Goal: Task Accomplishment & Management: Complete application form

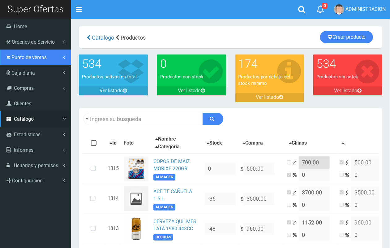
click at [26, 63] on link "Punto de ventas" at bounding box center [35, 57] width 71 height 15
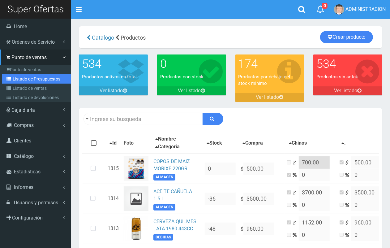
click at [31, 79] on link "Listado de Presupuestos" at bounding box center [36, 78] width 69 height 9
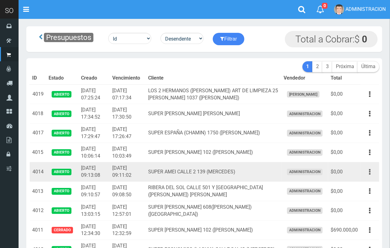
click at [372, 172] on button "button" at bounding box center [370, 172] width 14 height 11
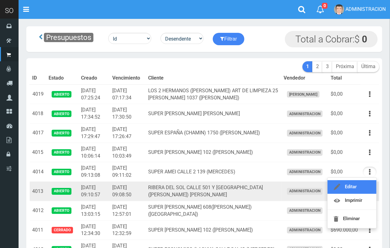
click at [368, 188] on link "Editar" at bounding box center [352, 187] width 49 height 14
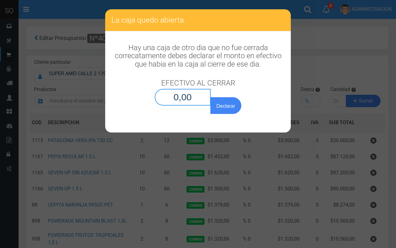
click at [207, 97] on input "0,00" at bounding box center [183, 97] width 56 height 17
type input "0,01"
click at [211, 97] on button "Declarar" at bounding box center [226, 105] width 31 height 17
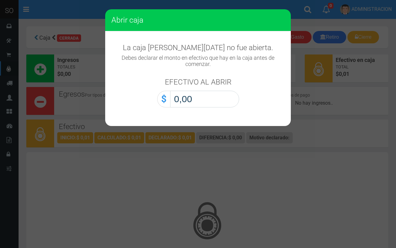
click at [220, 94] on input "0,00" at bounding box center [204, 99] width 69 height 17
type input "0,01"
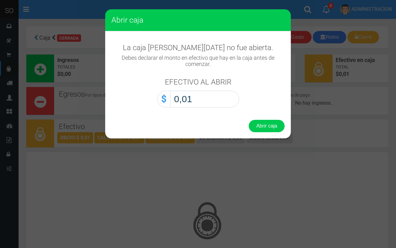
click at [249, 120] on button "Abrir caja" at bounding box center [267, 126] width 36 height 12
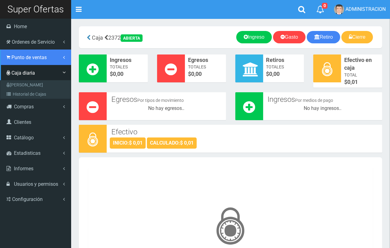
click at [29, 61] on link "Punto de ventas" at bounding box center [35, 57] width 71 height 15
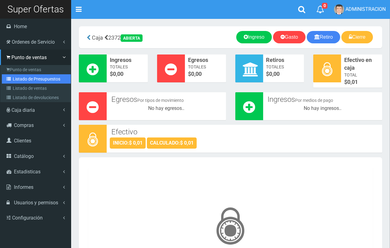
click at [35, 79] on link "Listado de Presupuestos" at bounding box center [36, 78] width 69 height 9
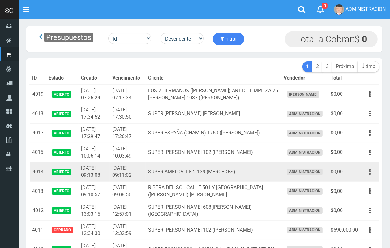
click at [372, 174] on button "button" at bounding box center [370, 172] width 14 height 11
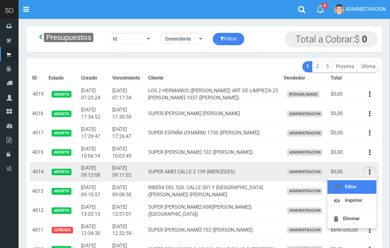
click at [367, 186] on link "Editar" at bounding box center [352, 187] width 49 height 14
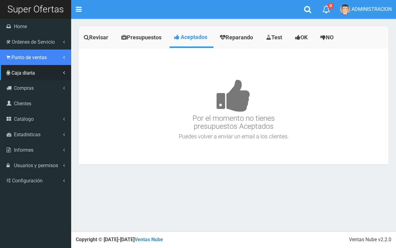
drag, startPoint x: 19, startPoint y: 60, endPoint x: 35, endPoint y: 73, distance: 20.5
click at [20, 60] on link "Punto de ventas" at bounding box center [35, 57] width 71 height 15
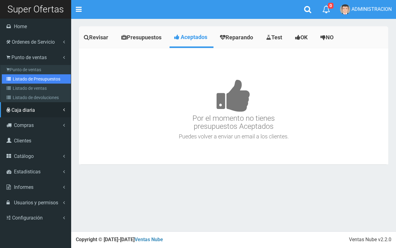
click at [38, 80] on link "Listado de Presupuestos" at bounding box center [36, 78] width 69 height 9
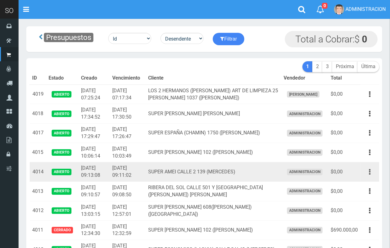
click at [368, 171] on button "button" at bounding box center [370, 172] width 14 height 11
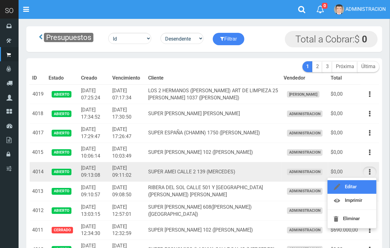
click at [363, 187] on link "Editar" at bounding box center [352, 187] width 49 height 14
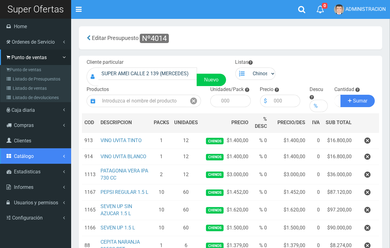
click at [37, 153] on link "Catálogo" at bounding box center [35, 155] width 71 height 15
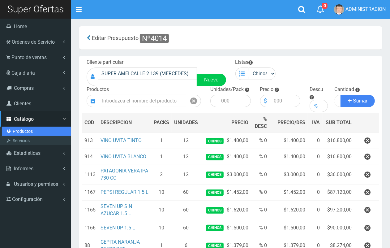
click at [28, 129] on link "Productos" at bounding box center [36, 131] width 69 height 9
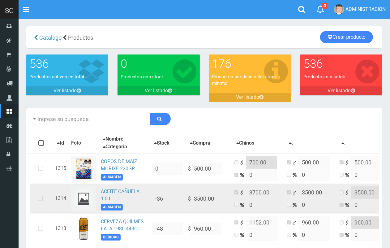
click at [84, 200] on img at bounding box center [83, 198] width 25 height 25
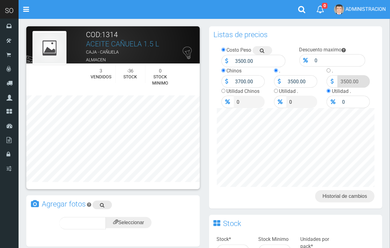
click at [102, 202] on icon at bounding box center [102, 205] width 5 height 9
click at [129, 222] on input "file" at bounding box center [129, 222] width 46 height 11
click at [152, 217] on div "subir" at bounding box center [143, 223] width 31 height 12
click at [136, 223] on icon at bounding box center [138, 223] width 5 height 9
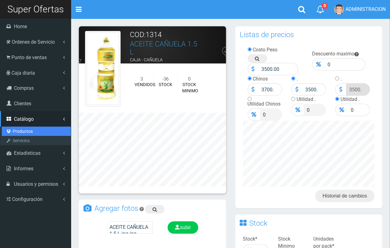
click at [20, 127] on link "Productos" at bounding box center [36, 131] width 69 height 9
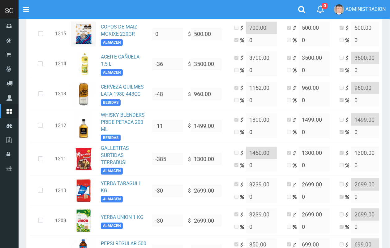
scroll to position [164, 0]
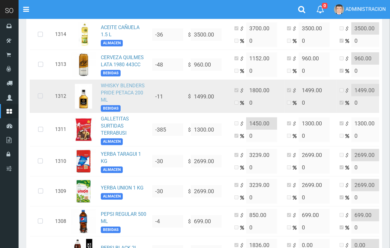
click at [125, 90] on link "WHISKY BLENDERS PRIDE PETACA 200 ML" at bounding box center [123, 93] width 44 height 20
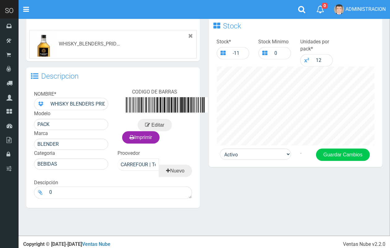
scroll to position [199, 0]
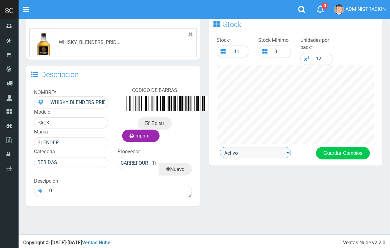
drag, startPoint x: 269, startPoint y: 151, endPoint x: 267, endPoint y: 156, distance: 5.4
click at [268, 151] on select "Activo Inactivo" at bounding box center [255, 152] width 71 height 11
select select "0"
click at [220, 147] on select "Activo Inactivo" at bounding box center [255, 152] width 71 height 11
click at [332, 152] on button "Guardar Cambios" at bounding box center [343, 153] width 54 height 12
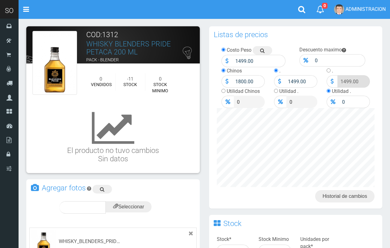
scroll to position [199, 0]
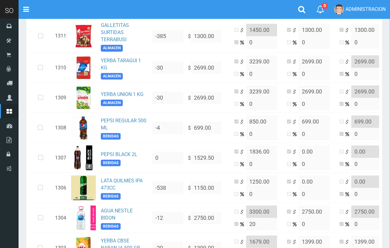
scroll to position [261, 0]
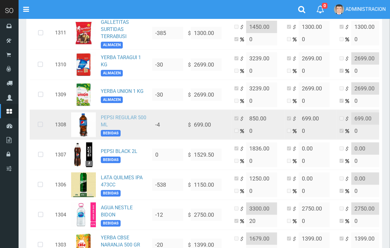
click at [143, 117] on link "PEPSI REGULAR 500 ML" at bounding box center [124, 121] width 46 height 13
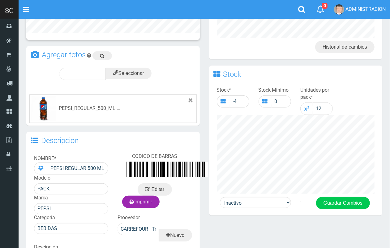
scroll to position [153, 0]
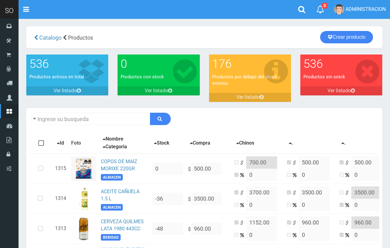
scroll to position [261, 0]
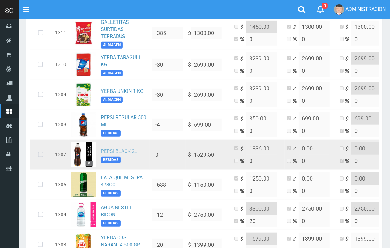
click at [122, 152] on link "PEPSI BLACK 2L" at bounding box center [119, 151] width 37 height 6
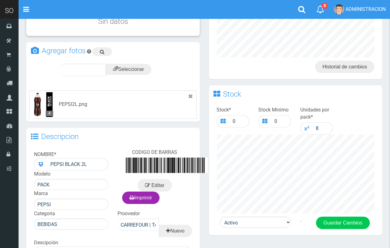
click at [375, 151] on html "Cargando... × Nueva alerta Toggle navigation 0" at bounding box center [195, 92] width 390 height 442
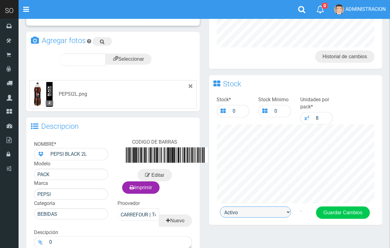
click at [250, 215] on select "Activo Inactivo" at bounding box center [255, 212] width 71 height 11
select select "0"
click at [220, 207] on select "Activo Inactivo" at bounding box center [255, 212] width 71 height 11
click at [327, 213] on button "Guardar Cambios" at bounding box center [343, 213] width 54 height 12
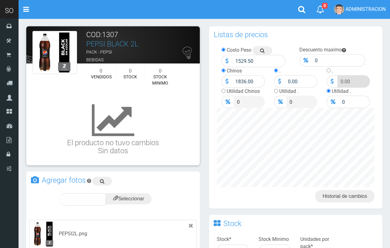
scroll to position [140, 0]
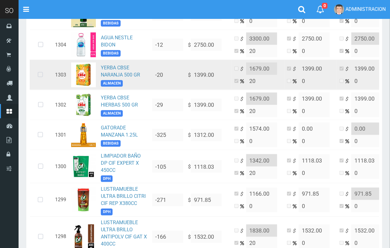
scroll to position [428, 0]
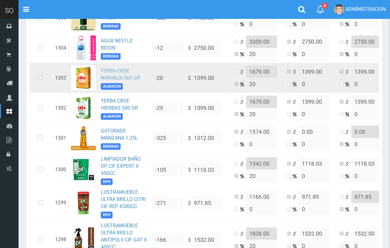
click at [113, 72] on link "YERBA CBSE NARANJA 500 GR" at bounding box center [120, 74] width 39 height 13
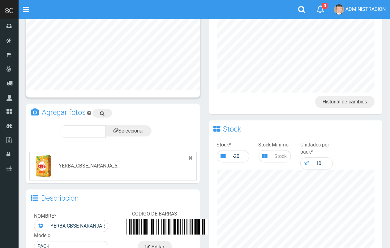
scroll to position [170, 0]
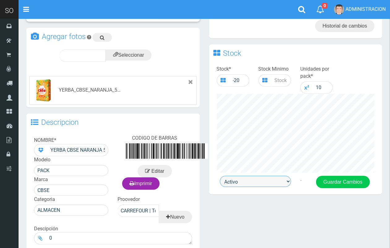
click at [258, 181] on select "Activo Inactivo" at bounding box center [255, 181] width 71 height 11
select select "0"
click at [220, 176] on select "Activo Inactivo" at bounding box center [255, 181] width 71 height 11
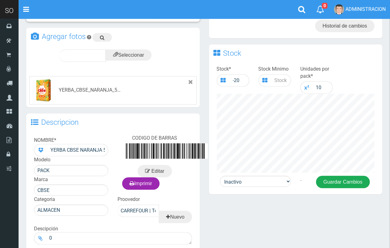
click at [349, 180] on button "Guardar Cambios" at bounding box center [343, 182] width 54 height 12
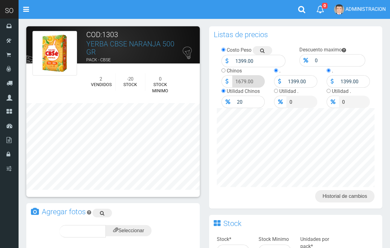
scroll to position [170, 0]
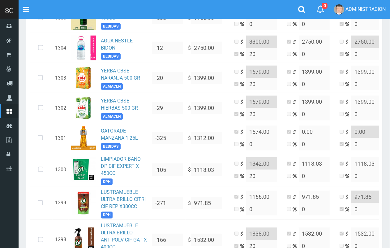
scroll to position [542, 0]
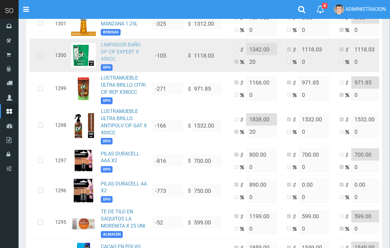
click at [120, 47] on link "LIMPIADOR BAÑO DP CIF EXPERT X 450CC" at bounding box center [121, 52] width 40 height 20
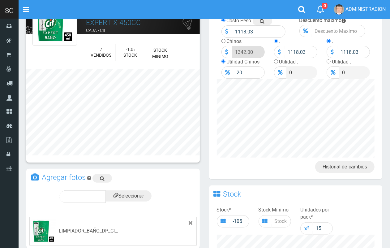
drag, startPoint x: 394, startPoint y: 135, endPoint x: 390, endPoint y: 80, distance: 55.2
click at [390, 81] on html "Cargando... × Nueva alerta Toggle navigation 0" at bounding box center [195, 205] width 390 height 469
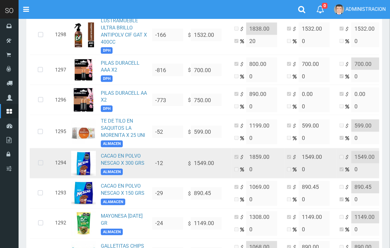
scroll to position [641, 0]
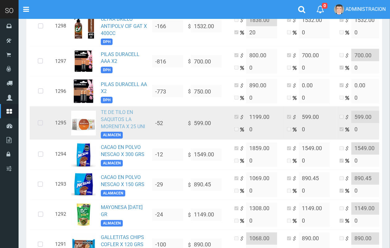
click at [120, 127] on link "TE DE TILO EN SAQUITOS LA MORENITA X 25 UNI" at bounding box center [123, 119] width 44 height 20
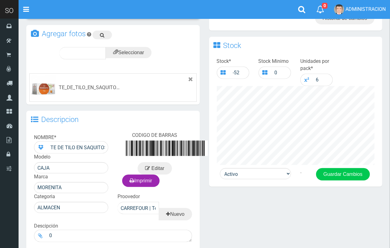
scroll to position [189, 0]
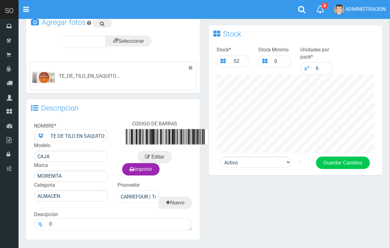
click at [270, 155] on div "Stock * -52 Stock Minimo 0 Unidades por pack * 6" at bounding box center [296, 99] width 174 height 113
drag, startPoint x: 272, startPoint y: 163, endPoint x: 272, endPoint y: 166, distance: 3.2
click at [272, 163] on select "Activo Inactivo" at bounding box center [255, 162] width 71 height 11
select select "0"
click at [220, 157] on select "Activo Inactivo" at bounding box center [255, 162] width 71 height 11
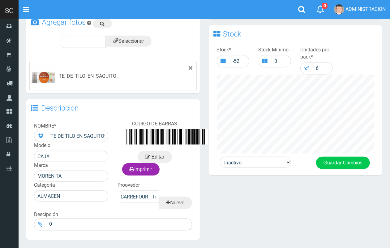
click at [349, 169] on div "Activo Inactivo . Guardar Cambios" at bounding box center [296, 166] width 174 height 19
click at [350, 165] on button "Guardar Cambios" at bounding box center [343, 163] width 54 height 12
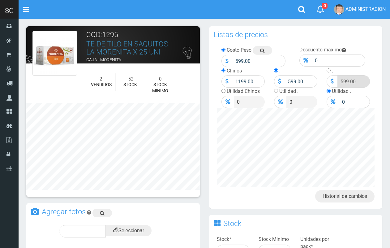
scroll to position [189, 0]
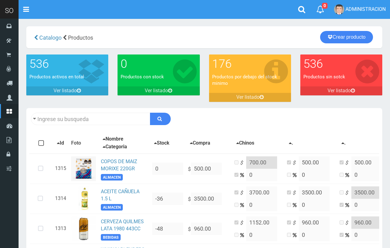
scroll to position [641, 0]
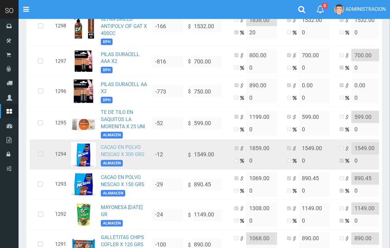
click at [116, 154] on link "CACAO EN POLVO NESCAO X 300 GRS" at bounding box center [123, 151] width 44 height 13
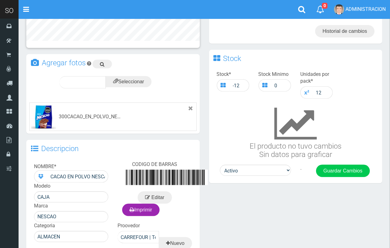
scroll to position [150, 0]
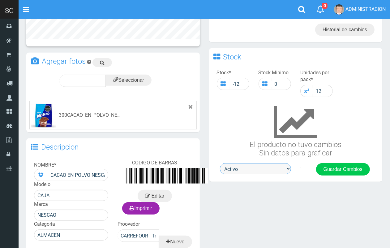
click at [256, 170] on select "Activo Inactivo" at bounding box center [255, 168] width 71 height 11
select select "0"
click at [220, 163] on select "Activo Inactivo" at bounding box center [255, 168] width 71 height 11
click at [334, 172] on button "Guardar Cambios" at bounding box center [343, 169] width 54 height 12
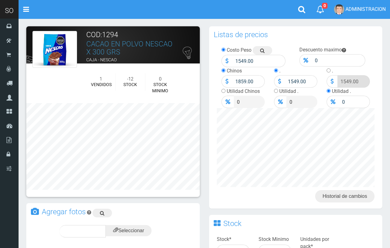
scroll to position [150, 0]
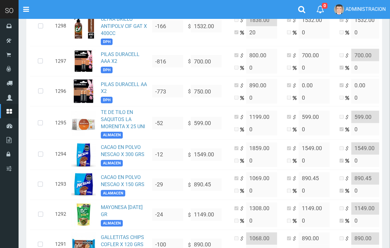
scroll to position [641, 0]
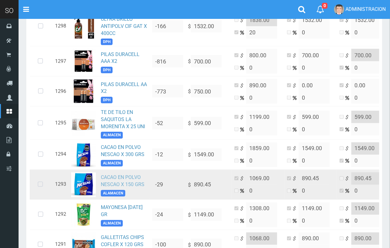
click at [121, 177] on link "CACAO EN POLVO NESCAO X 150 GRS" at bounding box center [123, 181] width 44 height 13
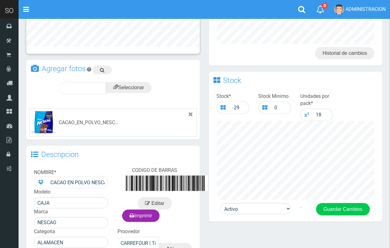
drag, startPoint x: 396, startPoint y: 77, endPoint x: 386, endPoint y: 149, distance: 72.4
click at [387, 149] on html "Cargando... × Nueva alerta Toggle navigation 0" at bounding box center [195, 94] width 390 height 474
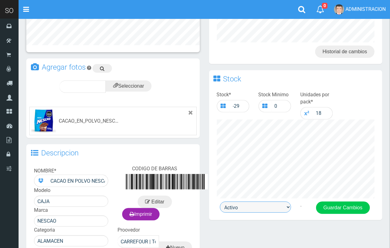
click at [274, 207] on select "Activo Inactivo" at bounding box center [255, 207] width 71 height 11
select select "0"
click at [220, 202] on select "Activo Inactivo" at bounding box center [255, 207] width 71 height 11
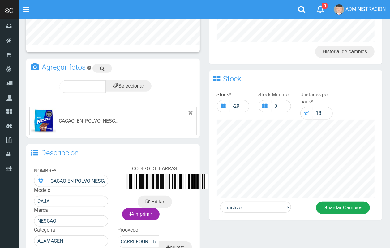
click at [337, 208] on button "Guardar Cambios" at bounding box center [343, 208] width 54 height 12
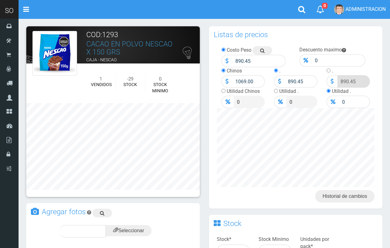
scroll to position [145, 0]
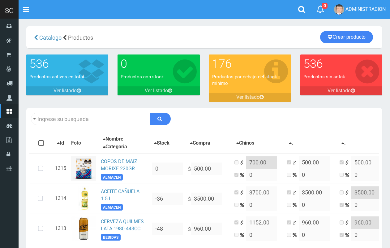
scroll to position [641, 0]
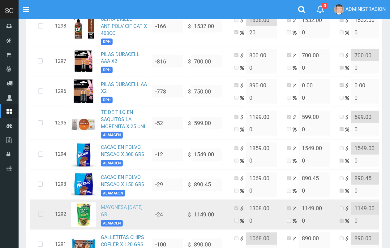
click at [111, 211] on link "MAYONESA [DATE] GR" at bounding box center [122, 211] width 42 height 13
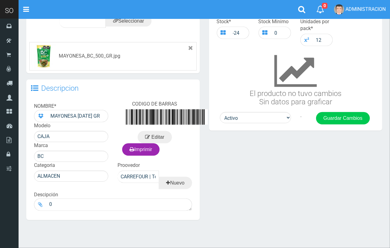
drag, startPoint x: 381, startPoint y: 153, endPoint x: 328, endPoint y: 190, distance: 64.9
click at [366, 193] on html "Cargando... × Nueva alerta Toggle navigation 0" at bounding box center [195, 31] width 390 height 466
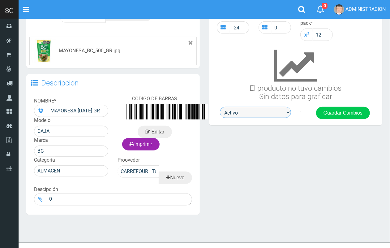
click at [254, 111] on select "Activo Inactivo" at bounding box center [255, 112] width 71 height 11
select select "0"
click at [220, 107] on select "Activo Inactivo" at bounding box center [255, 112] width 71 height 11
click at [333, 109] on button "Guardar Cambios" at bounding box center [343, 113] width 54 height 12
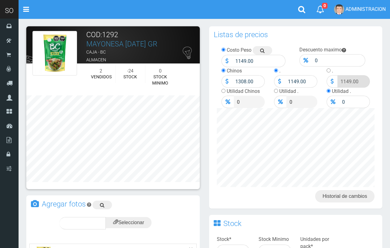
scroll to position [207, 0]
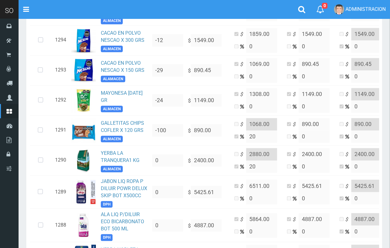
scroll to position [805, 0]
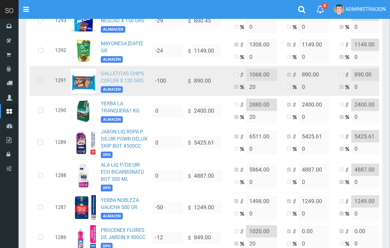
click at [135, 83] on link "GALLETITAS CHIPS COFLER X 120 GRS" at bounding box center [122, 77] width 43 height 13
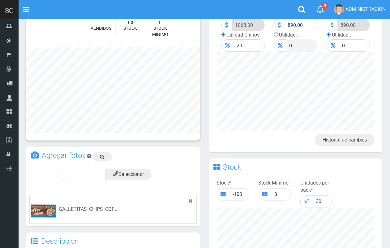
scroll to position [129, 0]
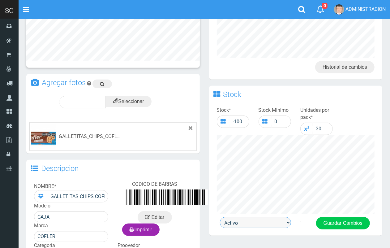
click at [236, 221] on select "Activo Inactivo" at bounding box center [255, 222] width 71 height 11
select select "0"
click at [220, 217] on select "Activo Inactivo" at bounding box center [255, 222] width 71 height 11
click at [328, 222] on button "Guardar Cambios" at bounding box center [343, 223] width 54 height 12
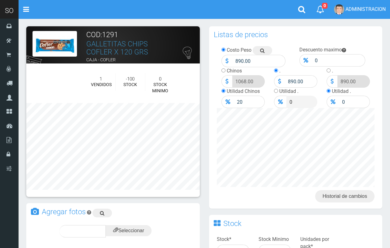
scroll to position [129, 0]
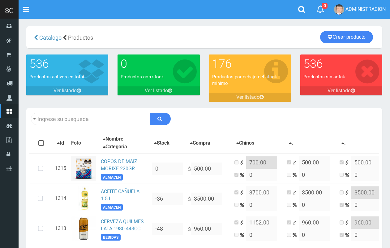
scroll to position [805, 0]
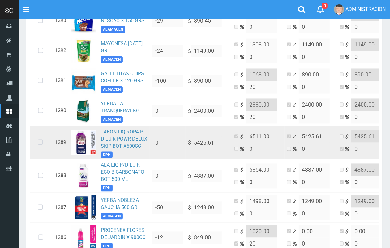
click at [124, 137] on td "JABON LIQ ROPA P DILUIR POWR DELUX SKIP BOT X500CC DPH" at bounding box center [123, 142] width 51 height 33
click at [125, 138] on link "JABON LIQ ROPA P DILUIR POWR DELUX SKIP BOT X500CC" at bounding box center [124, 139] width 46 height 20
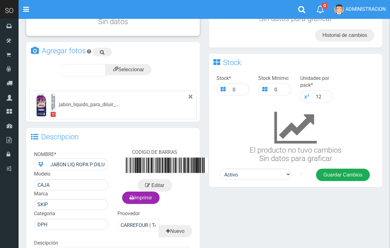
scroll to position [147, 0]
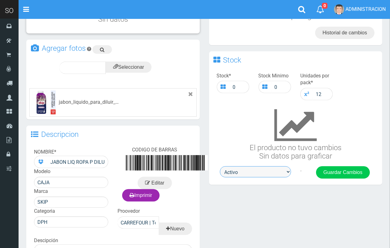
drag, startPoint x: 272, startPoint y: 168, endPoint x: 273, endPoint y: 172, distance: 4.3
click at [272, 169] on select "Activo Inactivo" at bounding box center [255, 171] width 71 height 11
select select "0"
click at [220, 166] on select "Activo Inactivo" at bounding box center [255, 171] width 71 height 11
click at [326, 173] on button "Guardar Cambios" at bounding box center [343, 172] width 54 height 12
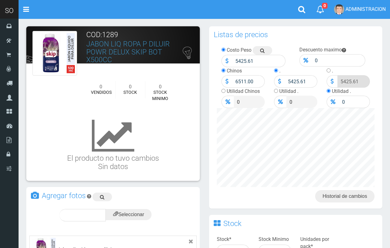
scroll to position [147, 0]
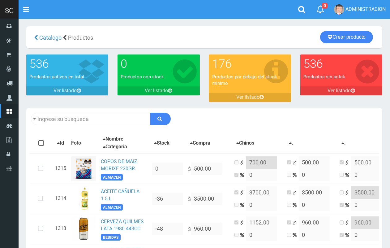
scroll to position [805, 0]
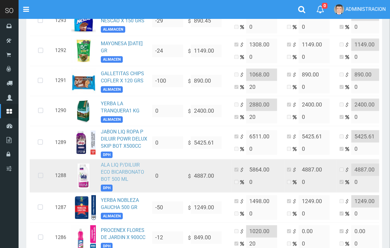
click at [129, 167] on link "ALA LIQ P/DILUIR ECO BICARBONATO BOT 500 ML" at bounding box center [122, 172] width 43 height 20
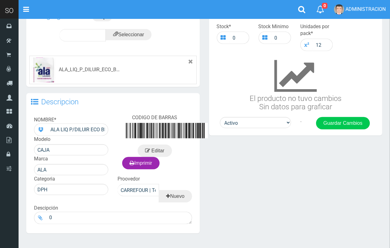
scroll to position [197, 0]
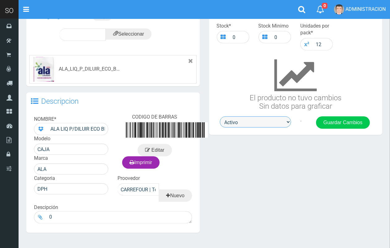
drag, startPoint x: 270, startPoint y: 121, endPoint x: 270, endPoint y: 126, distance: 5.3
click at [270, 121] on select "Activo Inactivo" at bounding box center [255, 121] width 71 height 11
select select "0"
click at [220, 116] on select "Activo Inactivo" at bounding box center [255, 121] width 71 height 11
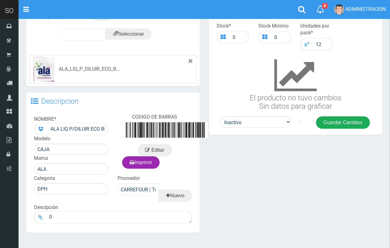
click at [329, 123] on button "Guardar Cambios" at bounding box center [343, 122] width 54 height 12
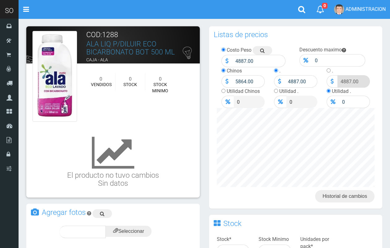
scroll to position [214, 0]
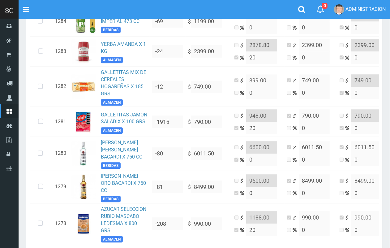
scroll to position [1048, 0]
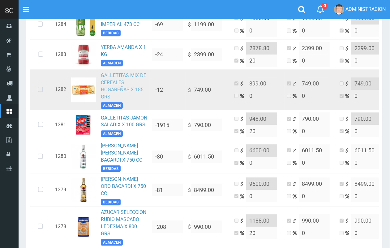
click at [123, 82] on link "GALLETITAS MIX DE CEREALES HOGAREÑAS X 185 GRS" at bounding box center [124, 85] width 46 height 27
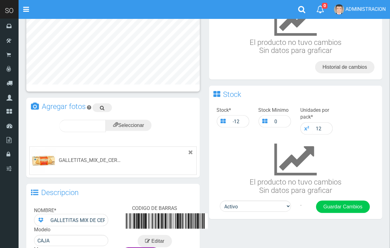
scroll to position [120, 0]
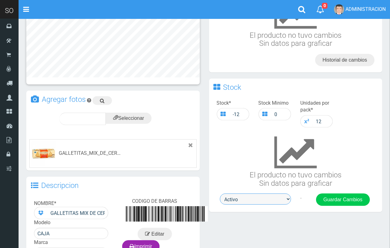
click at [259, 198] on select "Activo Inactivo" at bounding box center [255, 199] width 71 height 11
select select "0"
click at [220, 194] on select "Activo Inactivo" at bounding box center [255, 199] width 71 height 11
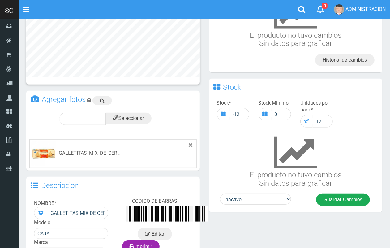
click at [323, 197] on button "Guardar Cambios" at bounding box center [343, 200] width 54 height 12
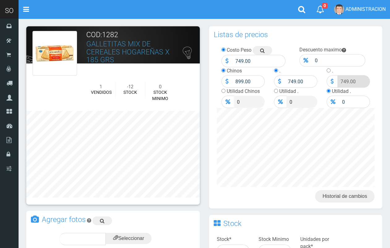
scroll to position [120, 0]
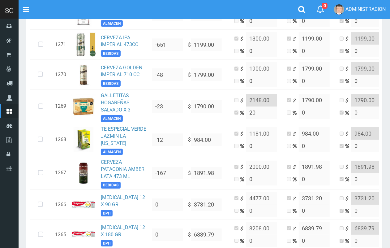
scroll to position [1461, 0]
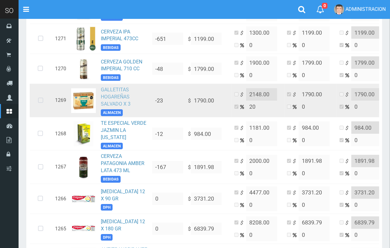
click at [115, 91] on link "GALLETITAS HOGAREÑAS SALVADO X 3" at bounding box center [116, 97] width 30 height 20
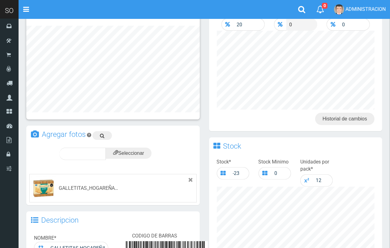
scroll to position [161, 0]
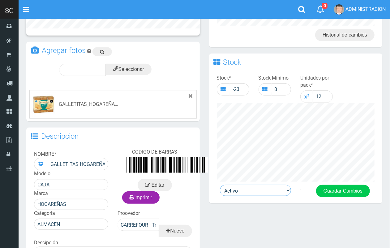
click at [242, 185] on select "Activo Inactivo" at bounding box center [255, 190] width 71 height 11
select select "0"
click at [220, 185] on select "Activo Inactivo" at bounding box center [255, 190] width 71 height 11
click at [330, 191] on button "Guardar Cambios" at bounding box center [343, 191] width 54 height 12
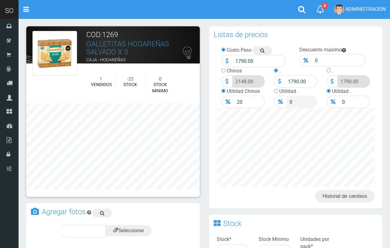
scroll to position [161, 0]
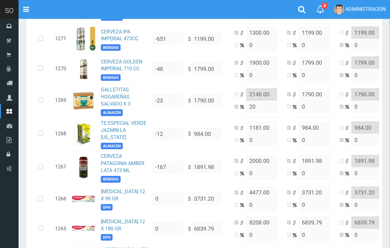
scroll to position [1523, 0]
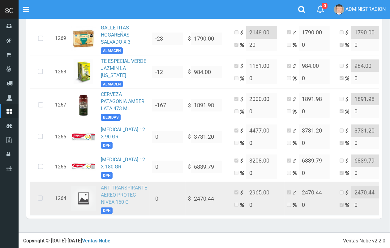
click at [128, 185] on link "ANTITRANSPIRANTE AEREO PROTEC NIVEA 150 G" at bounding box center [124, 195] width 46 height 20
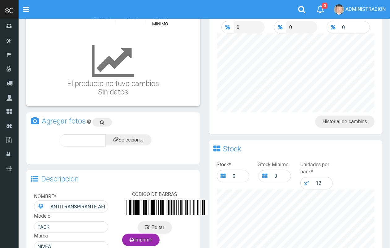
scroll to position [155, 0]
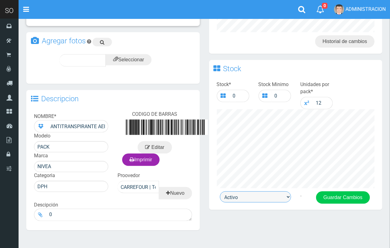
drag, startPoint x: 272, startPoint y: 197, endPoint x: 272, endPoint y: 201, distance: 4.3
click at [272, 197] on select "Activo Inactivo" at bounding box center [255, 196] width 71 height 11
select select "0"
click at [220, 191] on select "Activo Inactivo" at bounding box center [255, 196] width 71 height 11
click at [353, 203] on button "Guardar Cambios" at bounding box center [343, 197] width 54 height 12
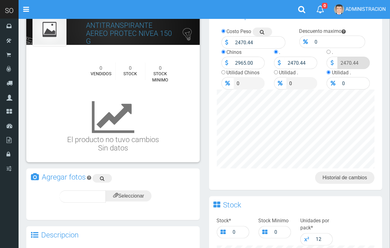
scroll to position [8, 0]
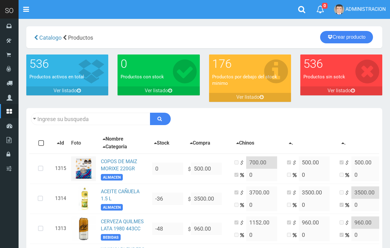
scroll to position [1523, 0]
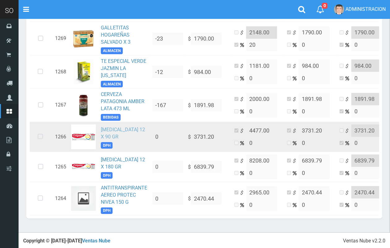
click at [126, 127] on link "[MEDICAL_DATA] 12 X 90 GR" at bounding box center [123, 133] width 44 height 13
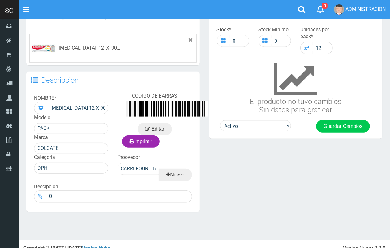
scroll to position [202, 0]
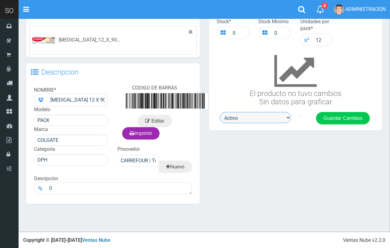
click at [268, 116] on select "Activo Inactivo" at bounding box center [255, 117] width 71 height 11
drag, startPoint x: 321, startPoint y: 166, endPoint x: 115, endPoint y: 65, distance: 229.3
click at [302, 159] on div "× [MEDICAL_DATA] 12 X 90 GR Descargar Cerrar COD:1266 [MEDICAL_DATA] 12 X 90 GR…" at bounding box center [205, 17] width 366 height 385
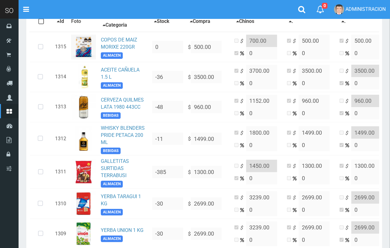
scroll to position [125, 0]
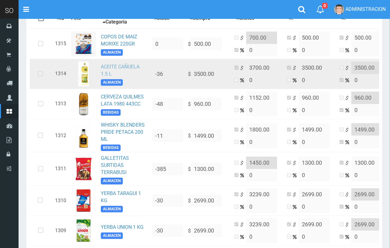
click at [133, 67] on link "ACEITE CAÑUELA 1.5 L" at bounding box center [120, 70] width 39 height 13
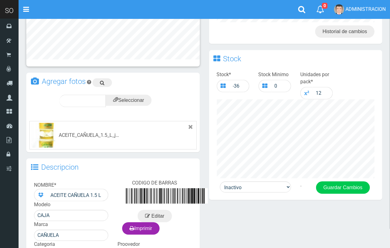
scroll to position [166, 0]
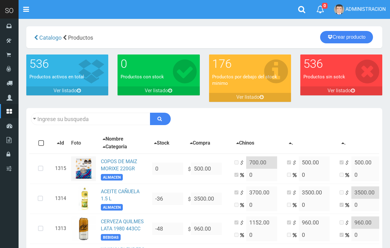
scroll to position [125, 0]
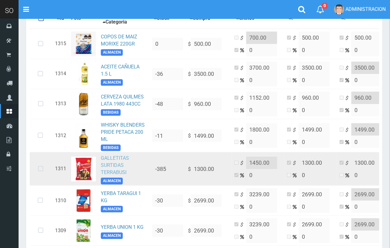
click at [110, 163] on link "GALLETITAS SURTIDAS TERRABUSI" at bounding box center [115, 165] width 28 height 20
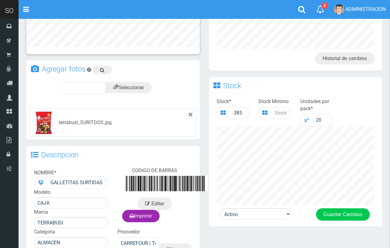
scroll to position [141, 0]
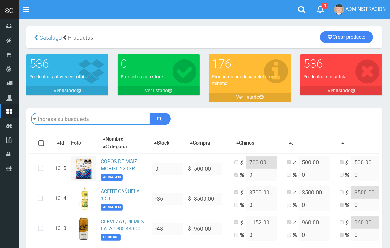
click at [82, 121] on input "text" at bounding box center [91, 119] width 120 height 12
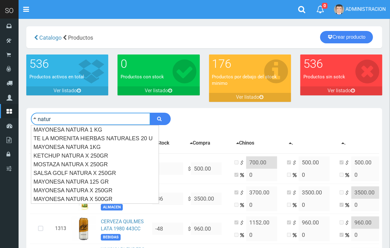
type input "natur"
click at [150, 113] on button "submit" at bounding box center [160, 119] width 21 height 12
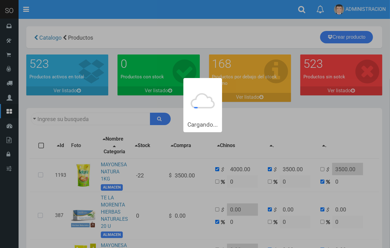
type input "natur"
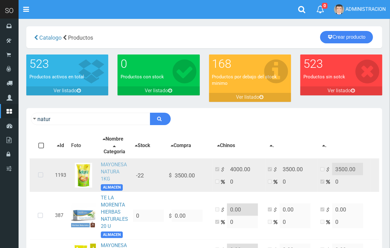
click at [110, 165] on link "MAYONESA NATURA 1KG" at bounding box center [114, 172] width 26 height 20
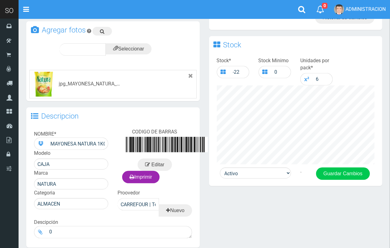
scroll to position [205, 0]
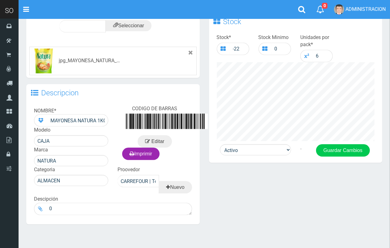
drag, startPoint x: 395, startPoint y: 143, endPoint x: 383, endPoint y: 167, distance: 26.3
click at [390, 167] on html "Cargando... × Nueva alerta Toggle navigation 0" at bounding box center [195, 33] width 390 height 471
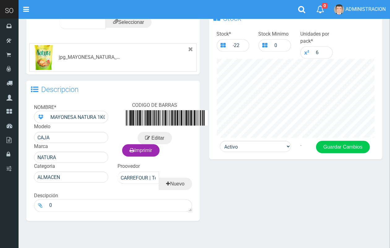
click at [264, 138] on div "Stock * -22 Stock Minimo 0 Unidades por pack * 6" at bounding box center [296, 84] width 174 height 113
drag, startPoint x: 263, startPoint y: 143, endPoint x: 265, endPoint y: 150, distance: 7.9
click at [263, 144] on select "Activo Inactivo" at bounding box center [255, 146] width 71 height 11
select select "0"
click at [220, 141] on select "Activo Inactivo" at bounding box center [255, 146] width 71 height 11
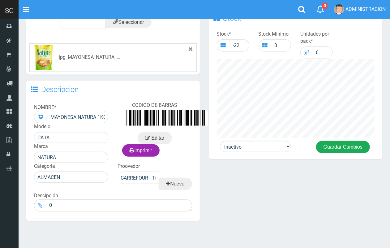
click at [337, 150] on button "Guardar Cambios" at bounding box center [343, 147] width 54 height 12
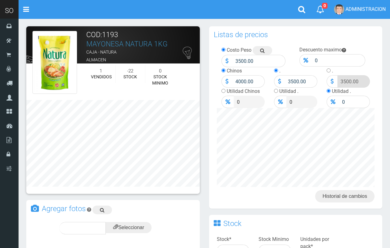
scroll to position [205, 0]
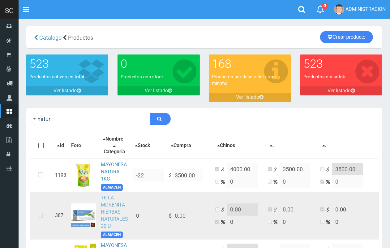
click at [112, 204] on link "TE LA MORENITA HIERBAS NATURALES 20 U" at bounding box center [114, 212] width 27 height 34
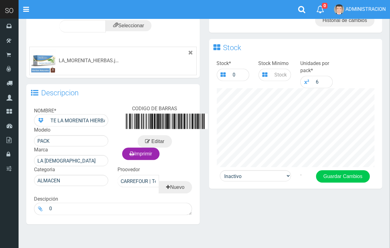
scroll to position [183, 0]
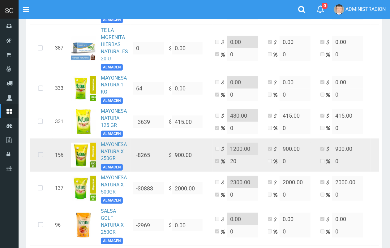
scroll to position [169, 0]
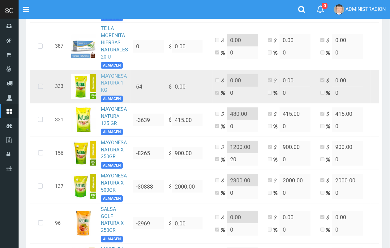
click at [116, 78] on link "MAYONESA NATURA 1 KG" at bounding box center [114, 83] width 26 height 20
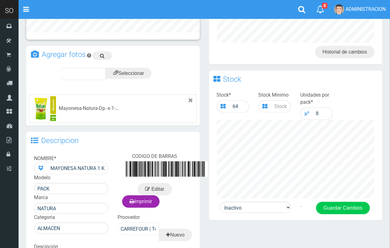
scroll to position [189, 0]
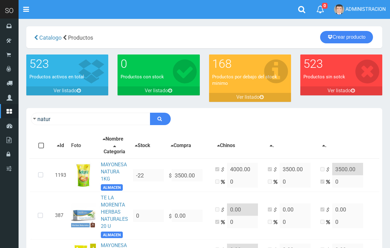
scroll to position [169, 0]
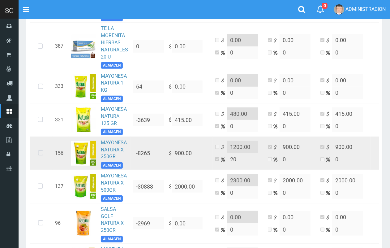
click at [116, 157] on td "MAYONESA NATURA X 250GR ALMACEN" at bounding box center [114, 153] width 32 height 33
click at [113, 144] on link "MAYONESA NATURA X 250GR" at bounding box center [114, 150] width 26 height 20
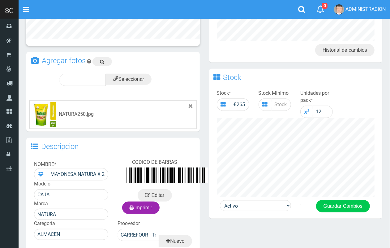
scroll to position [211, 0]
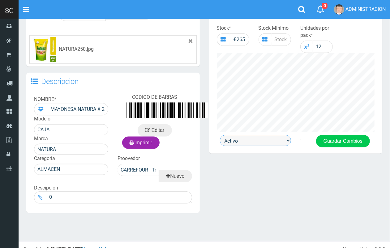
click at [283, 140] on select "Activo Inactivo" at bounding box center [255, 140] width 71 height 11
select select "0"
click at [220, 135] on select "Activo Inactivo" at bounding box center [255, 140] width 71 height 11
click at [332, 142] on button "Guardar Cambios" at bounding box center [343, 141] width 54 height 12
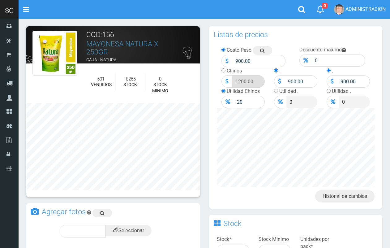
scroll to position [216, 0]
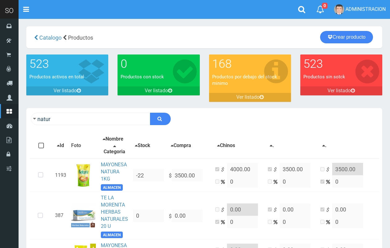
scroll to position [169, 0]
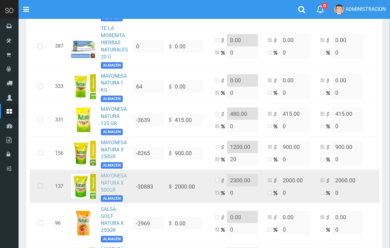
click at [114, 185] on link "MAYONESA NATURA X 500GR" at bounding box center [114, 183] width 26 height 20
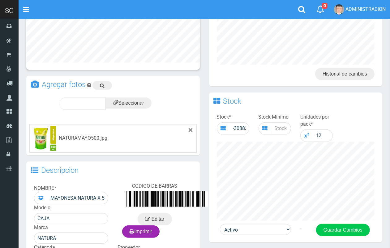
scroll to position [200, 0]
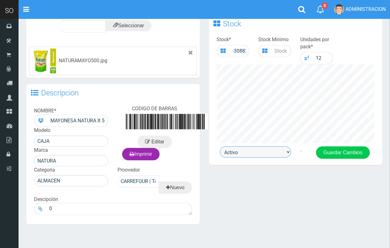
drag, startPoint x: 271, startPoint y: 146, endPoint x: 271, endPoint y: 154, distance: 7.7
click at [271, 147] on select "Activo Inactivo" at bounding box center [255, 151] width 71 height 11
select select "0"
click at [220, 146] on select "Activo Inactivo" at bounding box center [255, 151] width 71 height 11
click at [339, 151] on button "Guardar Cambios" at bounding box center [343, 152] width 54 height 12
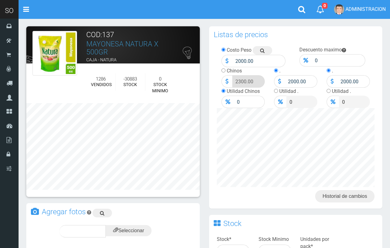
scroll to position [205, 0]
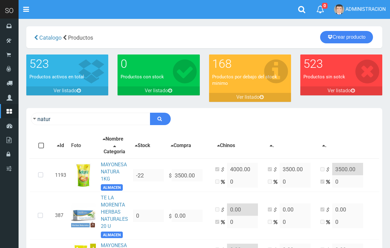
scroll to position [169, 0]
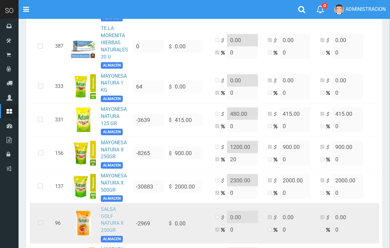
click at [101, 211] on link "SALSA GOLF NATURA X 250GR" at bounding box center [112, 219] width 23 height 27
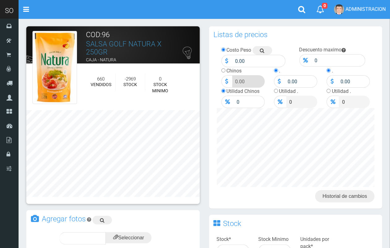
scroll to position [170, 0]
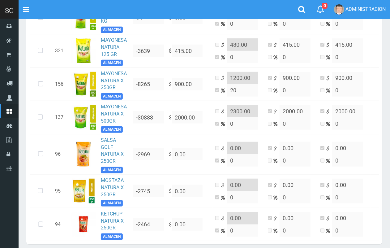
scroll to position [272, 0]
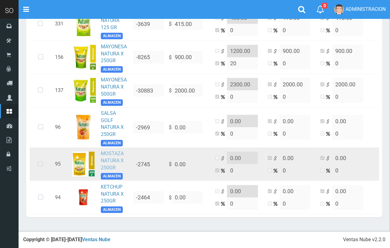
click at [118, 152] on link "MOSTAZA NATURA X 250GR" at bounding box center [112, 160] width 23 height 20
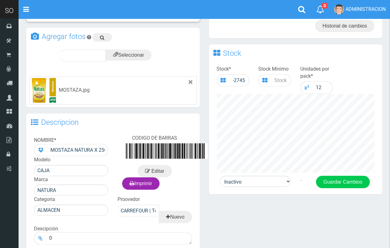
scroll to position [174, 0]
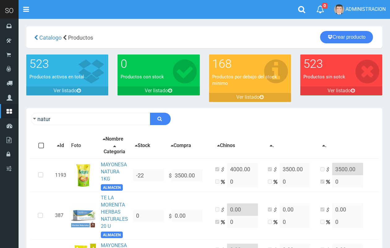
scroll to position [272, 0]
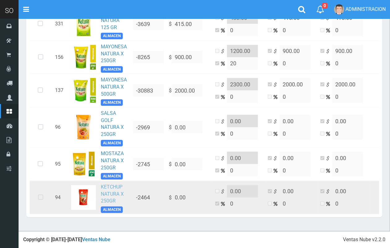
click at [115, 186] on link "KETCHUP NATURA X 250GR" at bounding box center [112, 194] width 23 height 20
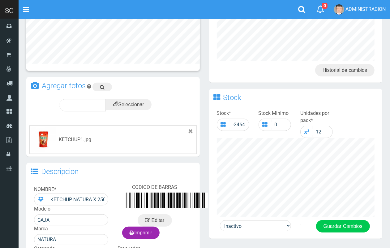
scroll to position [213, 0]
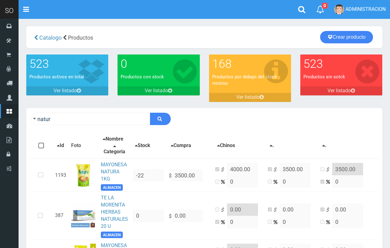
scroll to position [272, 0]
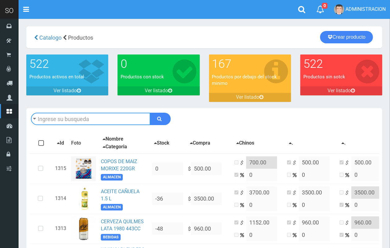
click at [75, 116] on input "text" at bounding box center [91, 119] width 120 height 12
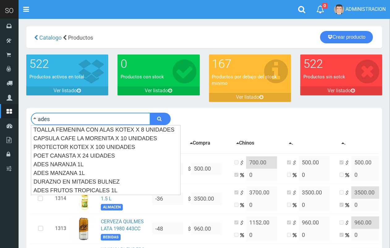
type input "ades"
click at [150, 113] on button "submit" at bounding box center [160, 119] width 21 height 12
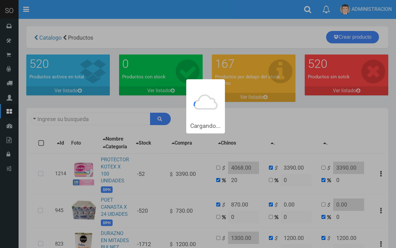
type input "ades"
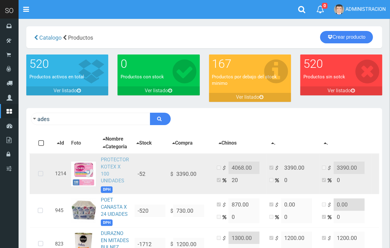
click at [102, 184] on link "PROTECTOR KOTEX X 100 UNIDADES" at bounding box center [115, 170] width 28 height 27
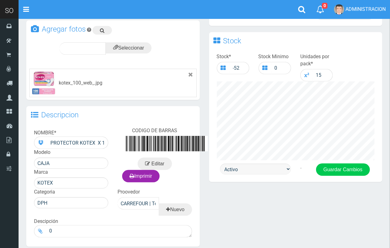
scroll to position [189, 0]
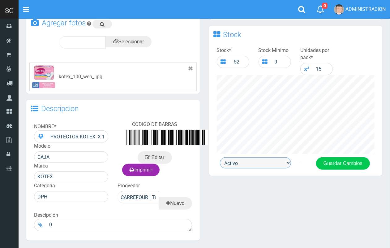
drag, startPoint x: 267, startPoint y: 160, endPoint x: 267, endPoint y: 167, distance: 6.8
click at [267, 163] on select "Activo Inactivo" at bounding box center [255, 162] width 71 height 11
select select "0"
click at [220, 157] on select "Activo Inactivo" at bounding box center [255, 162] width 71 height 11
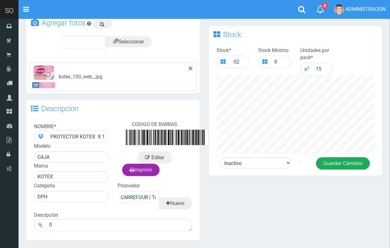
click at [341, 163] on button "Guardar Cambios" at bounding box center [343, 163] width 54 height 12
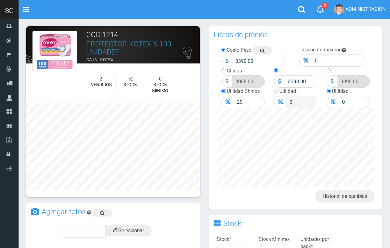
scroll to position [189, 0]
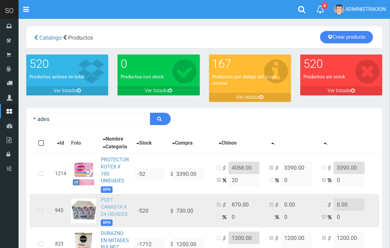
click at [117, 212] on link "POET CANASTA X 24 UIDADES" at bounding box center [114, 207] width 27 height 20
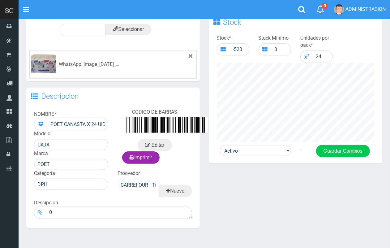
scroll to position [225, 0]
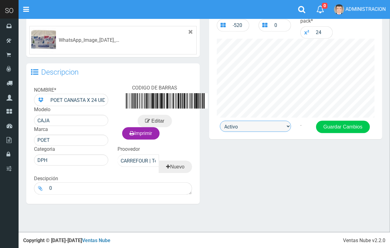
drag, startPoint x: 272, startPoint y: 126, endPoint x: 272, endPoint y: 130, distance: 4.3
click at [272, 127] on select "Activo Inactivo" at bounding box center [255, 126] width 71 height 11
select select "0"
click at [220, 121] on select "Activo Inactivo" at bounding box center [255, 126] width 71 height 11
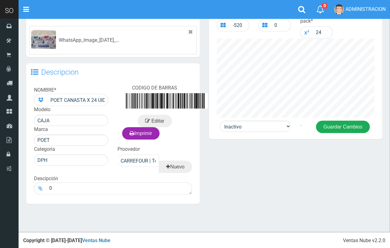
click at [336, 124] on button "Guardar Cambios" at bounding box center [343, 127] width 54 height 12
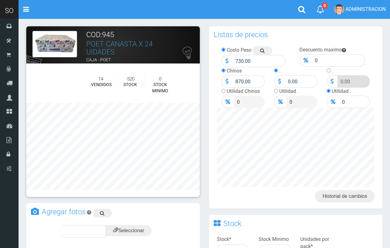
scroll to position [225, 0]
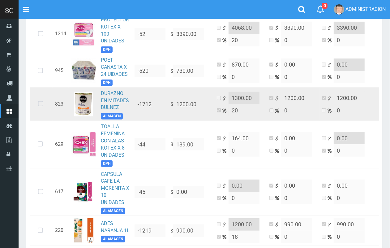
scroll to position [143, 0]
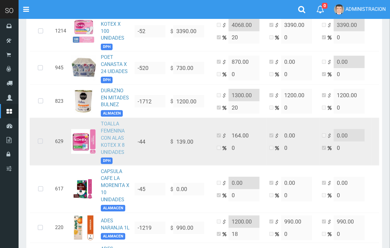
click at [111, 142] on link "TOALLA FEMENINA CON ALAS KOTEX X 8 UNIDADES" at bounding box center [113, 138] width 24 height 34
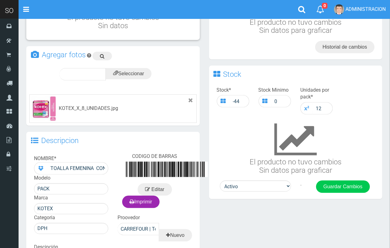
scroll to position [191, 0]
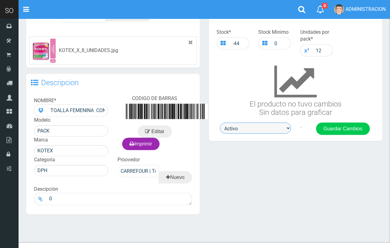
drag, startPoint x: 252, startPoint y: 128, endPoint x: 250, endPoint y: 133, distance: 5.5
click at [252, 128] on select "Activo Inactivo" at bounding box center [255, 128] width 71 height 11
click at [244, 152] on div "× TOALLA FEMENINA CON ALAS KOTEX X 8 UNIDADES Descargar Cerrar COD:629 TOALLA F…" at bounding box center [205, 27] width 366 height 385
click at [356, 126] on button "Guardar Cambios" at bounding box center [343, 129] width 54 height 12
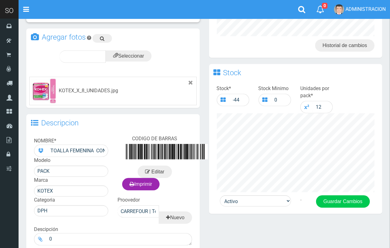
scroll to position [202, 0]
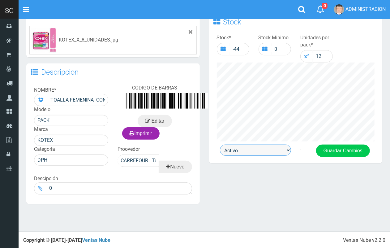
click at [255, 146] on select "Activo Inactivo" at bounding box center [255, 150] width 71 height 11
select select "0"
click at [220, 145] on select "Activo Inactivo" at bounding box center [255, 150] width 71 height 11
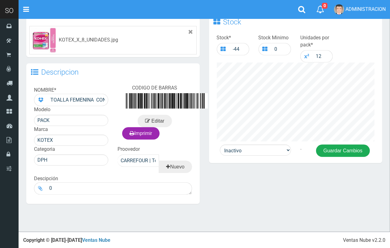
click at [327, 150] on button "Guardar Cambios" at bounding box center [343, 151] width 54 height 12
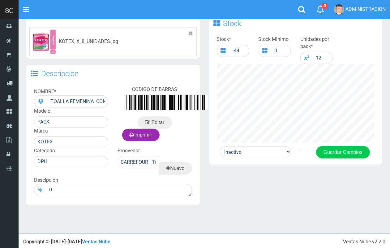
scroll to position [202, 0]
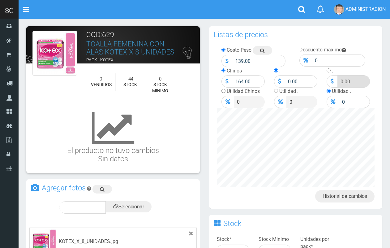
scroll to position [202, 0]
select select "1"
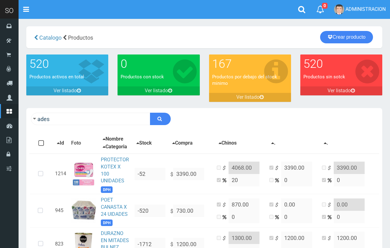
scroll to position [143, 0]
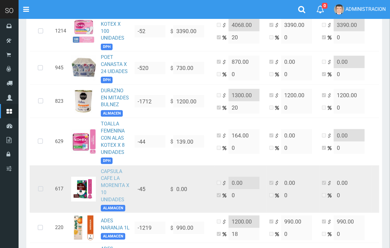
click at [116, 185] on link "CAPSULA CAFE LA MORENITA X 10 UNIDADES" at bounding box center [115, 185] width 28 height 34
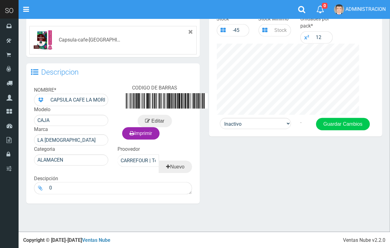
scroll to position [216, 0]
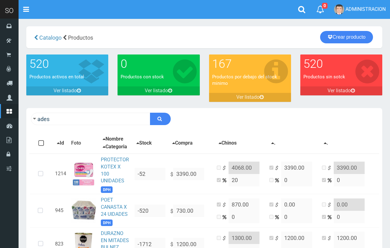
scroll to position [143, 0]
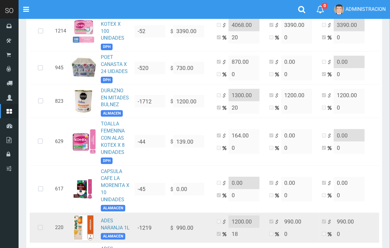
click at [110, 235] on td "ADES NARANJA 1L ALAMACEN" at bounding box center [115, 228] width 34 height 30
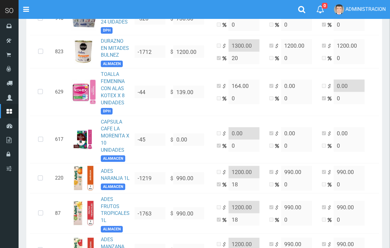
scroll to position [259, 0]
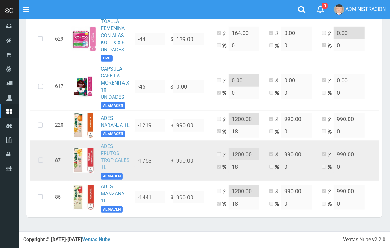
click at [108, 146] on link "ADES FRUTOS TROPICALES 1L" at bounding box center [115, 156] width 29 height 27
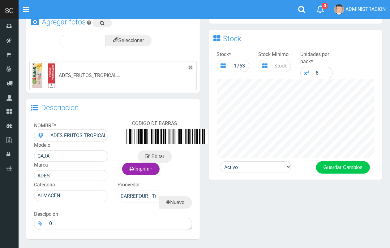
scroll to position [192, 0]
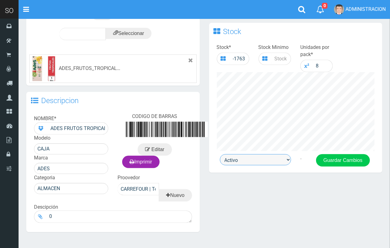
click at [278, 162] on select "Activo Inactivo" at bounding box center [255, 159] width 71 height 11
select select "0"
click at [220, 154] on select "Activo Inactivo" at bounding box center [255, 159] width 71 height 11
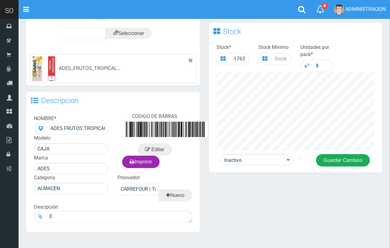
click at [345, 157] on button "Guardar Cambios" at bounding box center [343, 160] width 54 height 12
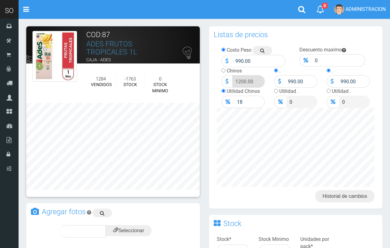
scroll to position [197, 0]
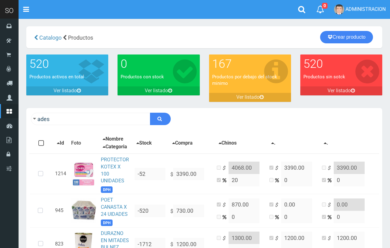
scroll to position [259, 0]
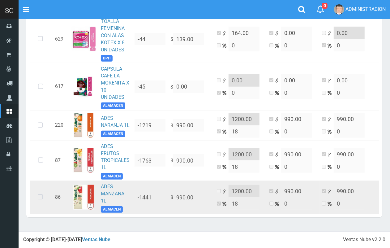
click at [111, 181] on td "ADES MANZANA 1L ALMACEN" at bounding box center [115, 197] width 34 height 33
click at [104, 186] on link "ADES MANZANA 1L" at bounding box center [113, 194] width 24 height 20
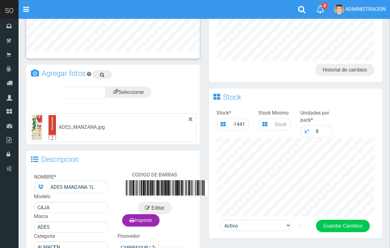
scroll to position [188, 0]
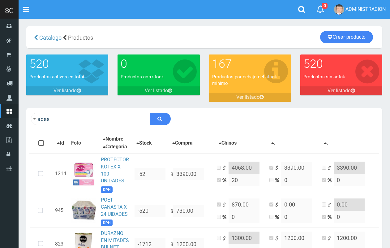
scroll to position [259, 0]
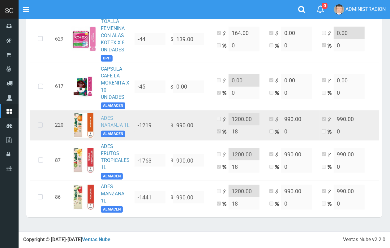
click at [112, 115] on link "ADES NARANJA 1L" at bounding box center [115, 121] width 29 height 13
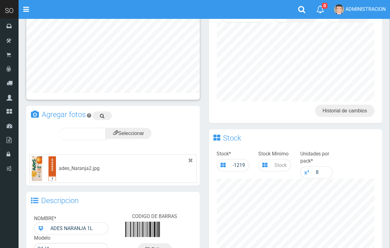
scroll to position [135, 0]
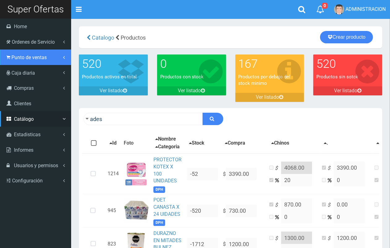
click at [22, 56] on span "Punto de ventas" at bounding box center [28, 57] width 35 height 6
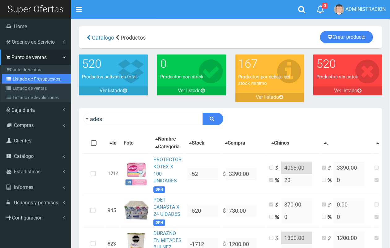
click at [33, 76] on link "Listado de Presupuestos" at bounding box center [36, 78] width 69 height 9
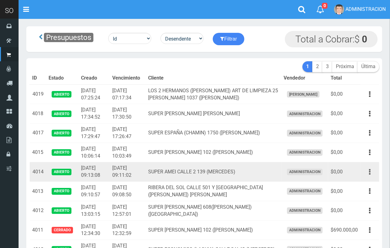
click at [369, 171] on icon "button" at bounding box center [370, 172] width 2 height 11
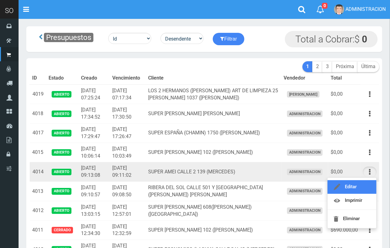
click at [362, 190] on link "Editar" at bounding box center [352, 187] width 49 height 14
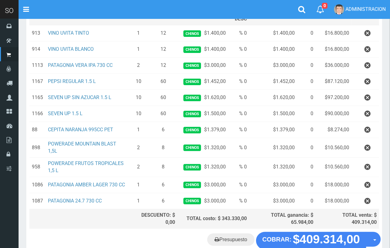
scroll to position [108, 0]
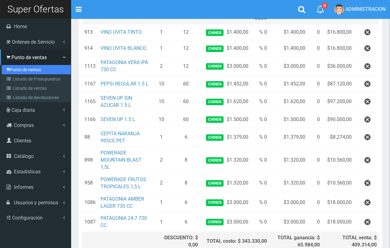
click at [27, 68] on link "Punto de ventas" at bounding box center [36, 69] width 69 height 9
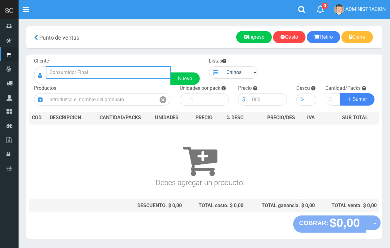
click at [91, 68] on input "text" at bounding box center [108, 72] width 125 height 12
type input "a"
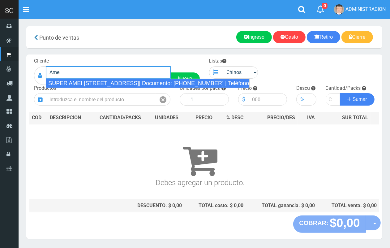
click at [98, 82] on div "SUPER AMEI CALLE 2 139 (MERCEDES)| Documento: 451787863 | Teléfono:" at bounding box center [148, 83] width 204 height 9
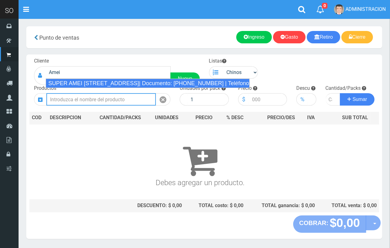
type input "SUPER AMEI CALLE 2 139 (MERCEDES)| Documento: 451787863 | Teléfono:"
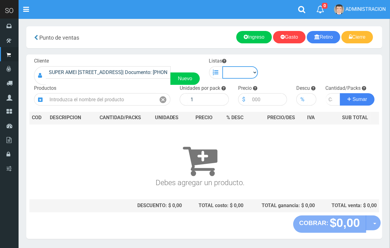
click at [245, 76] on select "Chinos . ." at bounding box center [241, 72] width 36 height 12
select select "1"
click at [223, 66] on select "Chinos . ." at bounding box center [241, 72] width 36 height 12
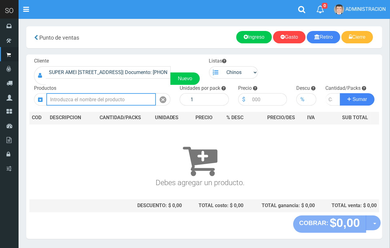
click at [131, 97] on input "text" at bounding box center [101, 99] width 110 height 12
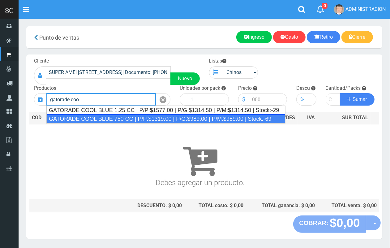
click at [133, 115] on div "GATORADE COOL BLUE 750 CC | P/P:$1319.00 | P/G:$989.00 | P/M:$989.00 | Stock:-69" at bounding box center [165, 118] width 239 height 9
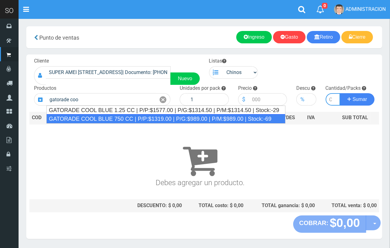
type input "GATORADE COOL BLUE 750 CC | P/P:$1319.00 | P/G:$989.00 | P/M:$989.00 | Stock:-69"
type input "6"
type input "1319.00"
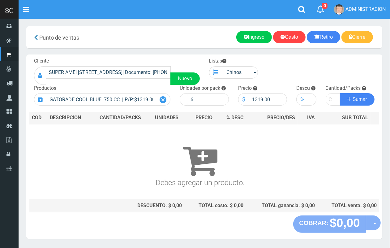
click at [165, 101] on icon at bounding box center [163, 99] width 7 height 9
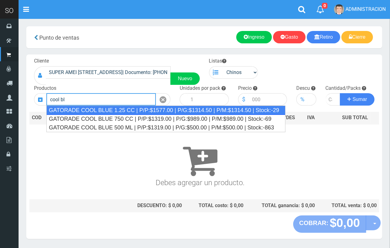
click at [159, 113] on div "GATORADE COOL BLUE 1.25 CC | P/P:$1577.00 | P/G:$1314.50 | P/M:$1314.50 | Stock…" at bounding box center [165, 110] width 239 height 9
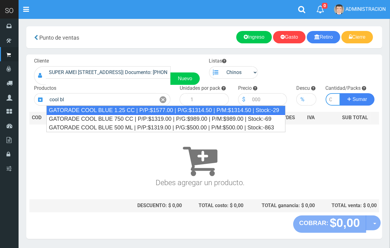
type input "GATORADE COOL BLUE 1.25 CC | P/P:$1577.00 | P/G:$1314.50 | P/M:$1314.50 | Stock…"
type input "6"
type input "1577.00"
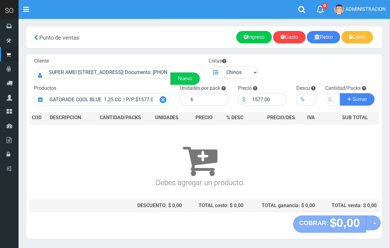
click at [163, 100] on icon at bounding box center [163, 99] width 7 height 9
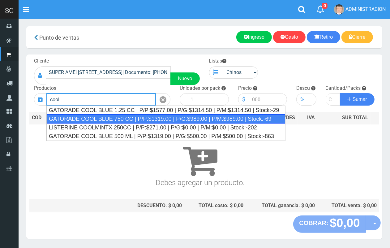
click at [159, 121] on div "GATORADE COOL BLUE 750 CC | P/P:$1319.00 | P/G:$989.00 | P/M:$989.00 | Stock:-69" at bounding box center [165, 118] width 239 height 9
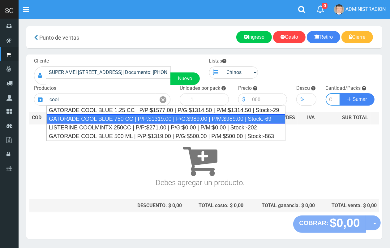
type input "GATORADE COOL BLUE 750 CC | P/P:$1319.00 | P/G:$989.00 | P/M:$989.00 | Stock:-69"
type input "6"
type input "1319.00"
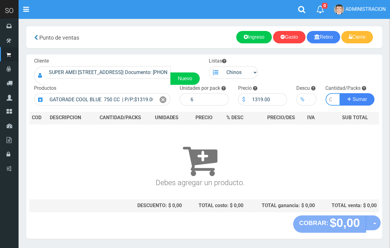
type input "1"
click at [340, 93] on button "Sumar" at bounding box center [357, 99] width 35 height 12
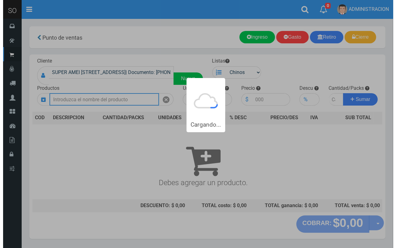
scroll to position [0, 0]
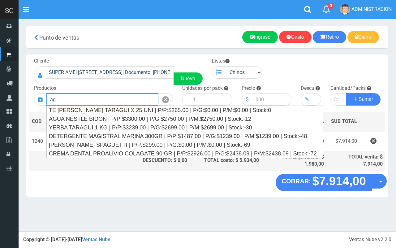
type input "a"
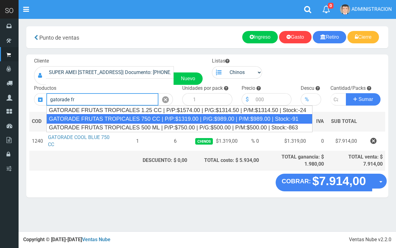
click at [163, 119] on div "GATORADE FRUTAS TROPICALES 750 CC | P/P:$1319.00 | P/G:$989.00 | P/M:$989.00 | …" at bounding box center [179, 118] width 266 height 9
type input "GATORADE FRUTAS TROPICALES 750 CC | P/P:$1319.00 | P/G:$989.00 | P/M:$989.00 | …"
type input "6"
type input "1319.00"
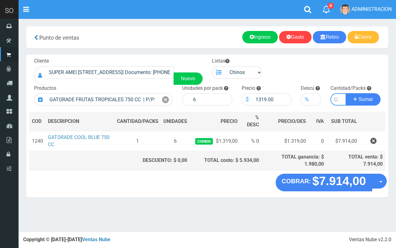
type input "1"
click at [346, 93] on button "Sumar" at bounding box center [363, 99] width 35 height 12
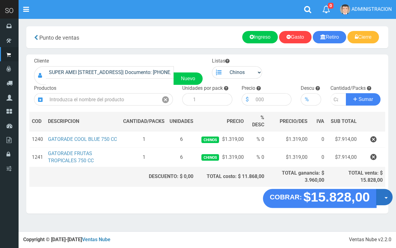
click at [386, 199] on button "Opciones" at bounding box center [384, 197] width 16 height 16
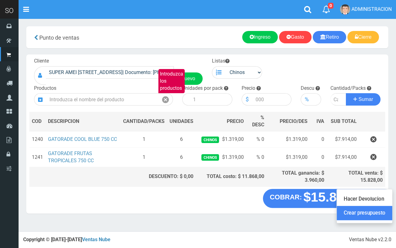
click at [382, 217] on link "Crear presupuesto" at bounding box center [364, 213] width 55 height 14
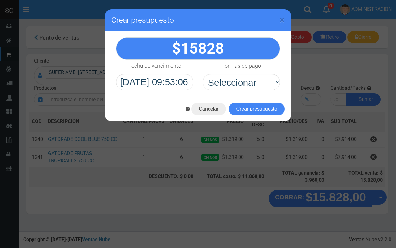
click at [235, 92] on div "15828" at bounding box center [198, 63] width 186 height 65
drag, startPoint x: 237, startPoint y: 86, endPoint x: 237, endPoint y: 90, distance: 3.7
click at [237, 86] on select "Seleccionar Efectivo Tarjeta de Crédito Depósito Débito" at bounding box center [241, 82] width 77 height 17
select select "Efectivo"
click at [203, 74] on select "Seleccionar Efectivo Tarjeta de Crédito Depósito Débito" at bounding box center [241, 82] width 77 height 17
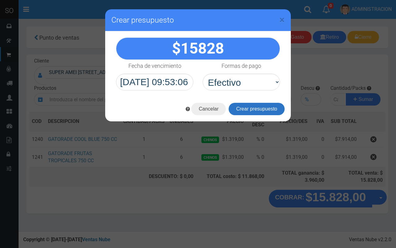
click at [246, 104] on button "Crear presupuesto" at bounding box center [257, 109] width 56 height 12
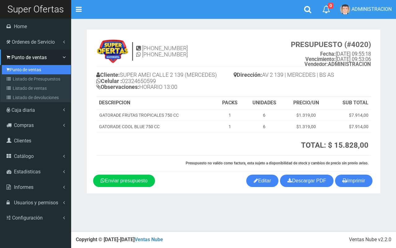
click at [16, 66] on link "Punto de ventas" at bounding box center [36, 69] width 69 height 9
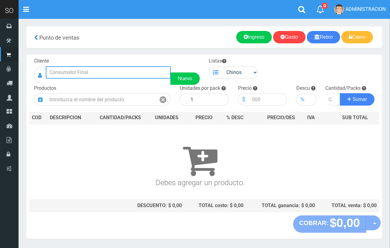
click at [89, 75] on input "text" at bounding box center [108, 72] width 125 height 12
type input "2"
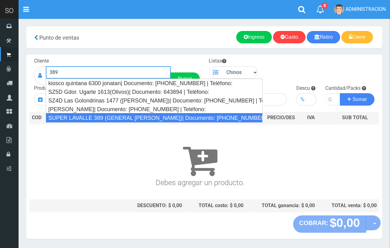
click at [102, 117] on div "SUPER LAVALLE 389 (GENERAL [PERSON_NAME])| Documento: [PHONE_NUMBER] | Teléfono:" at bounding box center [154, 117] width 217 height 9
type input "SUPER LAVALLE 389 (GENERAL [PERSON_NAME])| Documento: [PHONE_NUMBER] | Teléfono:"
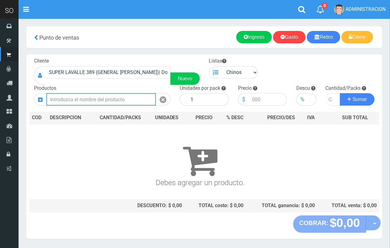
click at [118, 99] on input "text" at bounding box center [101, 99] width 110 height 12
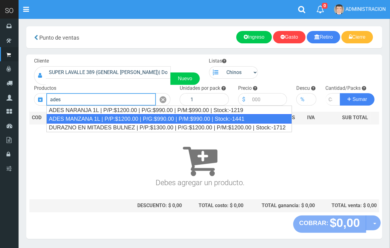
click at [120, 116] on div "ADES MANZANA 1L | P/P:$1200.00 | P/G:$990.00 | P/M:$990.00 | Stock:-1441" at bounding box center [169, 118] width 246 height 9
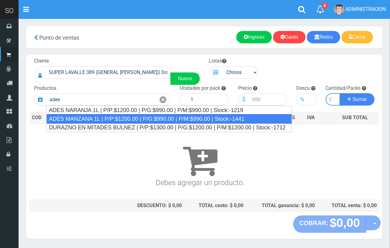
type input "ADES MANZANA 1L | P/P:$1200.00 | P/G:$990.00 | P/M:$990.00 | Stock:-1441"
type input "8"
type input "1200.00"
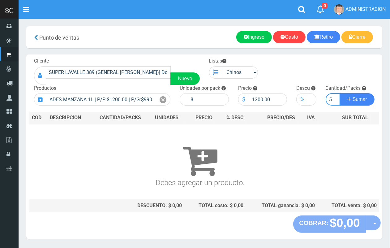
scroll to position [0, 1]
type input "5"
click at [340, 93] on button "Sumar" at bounding box center [357, 99] width 35 height 12
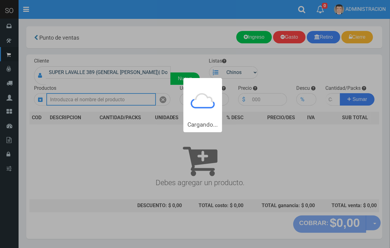
scroll to position [0, 0]
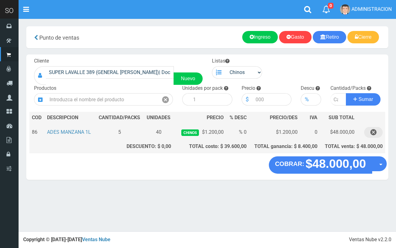
click at [372, 133] on icon "button" at bounding box center [374, 132] width 6 height 11
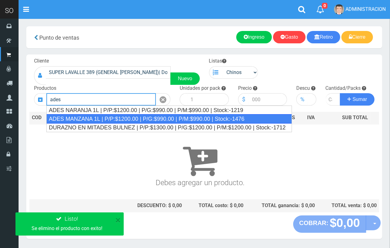
drag, startPoint x: 115, startPoint y: 122, endPoint x: 224, endPoint y: 90, distance: 113.3
click at [115, 122] on div "ADES MANZANA 1L | P/P:$1200.00 | P/G:$990.00 | P/M:$990.00 | Stock:-1476" at bounding box center [169, 118] width 246 height 9
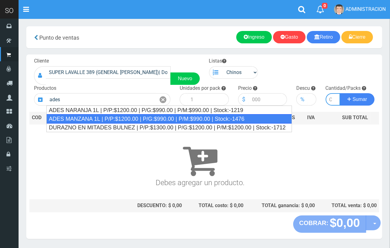
type input "ADES MANZANA 1L | P/P:$1200.00 | P/G:$990.00 | P/M:$990.00 | Stock:-1476"
type input "8"
type input "1200.00"
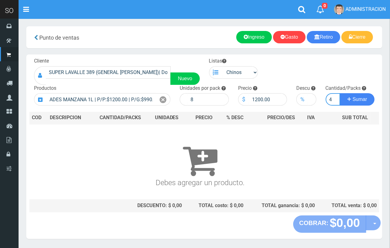
scroll to position [0, 1]
type input "4"
click at [366, 97] on span "Sumar" at bounding box center [360, 99] width 15 height 5
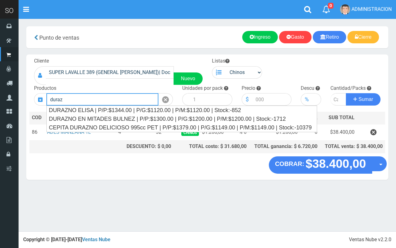
type input "duraz"
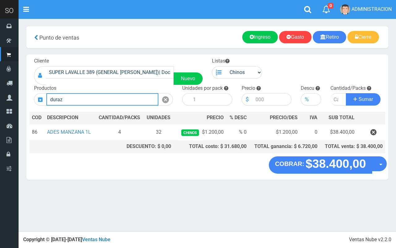
drag, startPoint x: 65, startPoint y: 101, endPoint x: 48, endPoint y: 103, distance: 17.2
click at [48, 103] on input "duraz" at bounding box center [102, 99] width 112 height 12
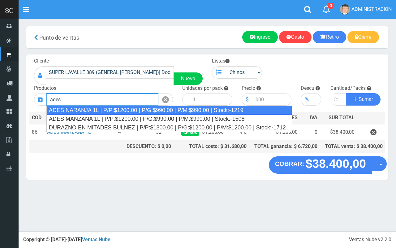
click at [187, 113] on div "ADES NARANJA 1L | P/P:$1200.00 | P/G:$990.00 | P/M:$990.00 | Stock:-1219" at bounding box center [169, 110] width 246 height 9
type input "ADES NARANJA 1L | P/P:$1200.00 | P/G:$990.00 | P/M:$990.00 | Stock:-1219"
type input "8"
type input "1200.00"
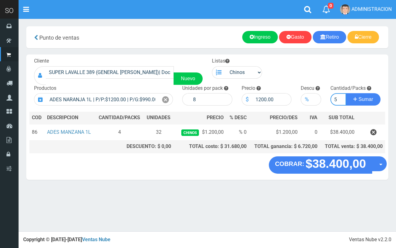
type input "5"
click at [346, 93] on button "Sumar" at bounding box center [363, 99] width 35 height 12
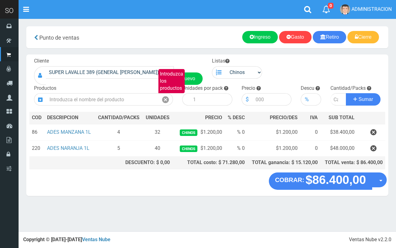
drag, startPoint x: 376, startPoint y: 147, endPoint x: 325, endPoint y: 145, distance: 51.1
click at [376, 146] on icon "button" at bounding box center [374, 148] width 6 height 11
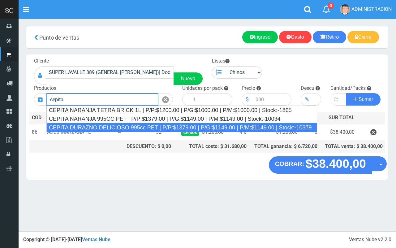
click at [128, 127] on div "CEPITA DURAZNO DELICIOSO 995cc PET | P/P:$1379.00 | P/G:$1149.00 | P/M:$1149.00…" at bounding box center [181, 127] width 271 height 9
type input "CEPITA DURAZNO DELICIOSO 995cc PET | P/P:$1379.00 | P/G:$1149.00 | P/M:$1149.00…"
type input "6"
type input "1379.00"
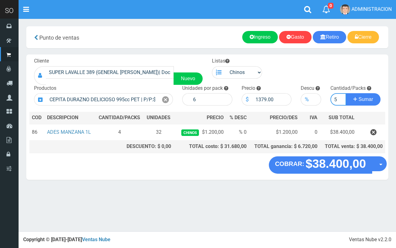
type input "5"
click at [346, 93] on button "Sumar" at bounding box center [363, 99] width 35 height 12
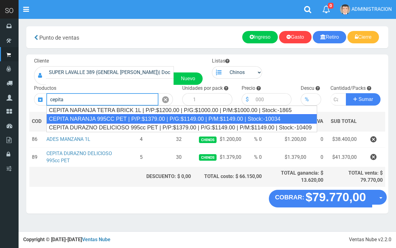
click at [138, 115] on div "CEPITA NARANJA 995CC PET | P/P:$1379.00 | P/G:$1149.00 | P/M:$1149.00 | Stock:-…" at bounding box center [181, 118] width 271 height 9
type input "CEPITA NARANJA 995CC PET | P/P:$1379.00 | P/G:$1149.00 | P/M:$1149.00 | Stock:-…"
type input "6"
type input "1379.00"
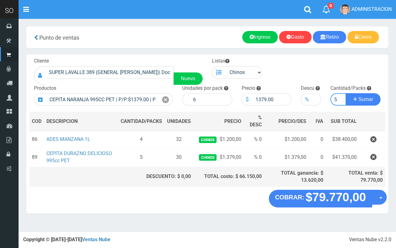
type input "5"
click at [346, 93] on button "Sumar" at bounding box center [363, 99] width 35 height 12
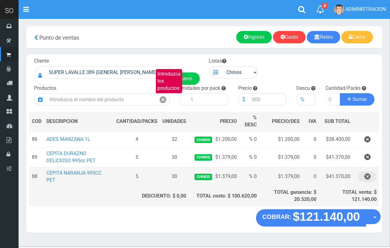
click at [361, 175] on button "button" at bounding box center [368, 176] width 19 height 11
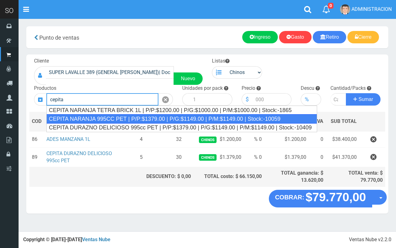
click at [161, 118] on div "CEPITA NARANJA 995CC PET | P/P:$1379.00 | P/G:$1149.00 | P/M:$1149.00 | Stock:-…" at bounding box center [181, 118] width 271 height 9
type input "CEPITA NARANJA 995CC PET | P/P:$1379.00 | P/G:$1149.00 | P/M:$1149.00 | Stock:-…"
type input "6"
type input "1379.00"
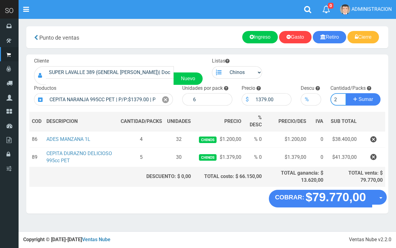
type input "2"
click at [346, 93] on button "Sumar" at bounding box center [363, 99] width 35 height 12
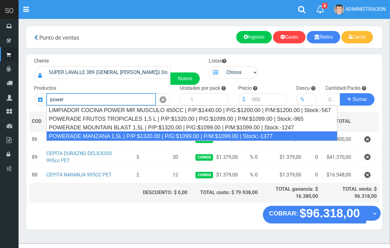
click at [138, 133] on div "POWERADE MANZANA 1,5L | P/P:$1320.00 | P/G:$1099.00 | P/M:$1099.00 | Stock:-1377" at bounding box center [191, 136] width 291 height 9
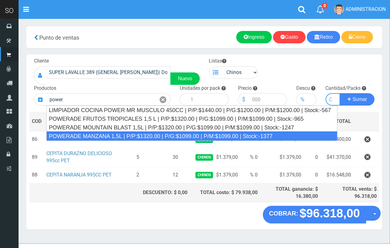
type input "POWERADE MANZANA 1,5L | P/P:$1320.00 | P/G:$1099.00 | P/M:$1099.00 | Stock:-1377"
type input "4"
type input "1320.00"
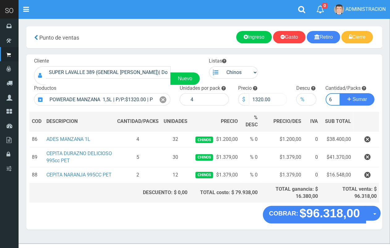
scroll to position [0, 1]
type input "6"
click at [340, 93] on button "Sumar" at bounding box center [357, 99] width 35 height 12
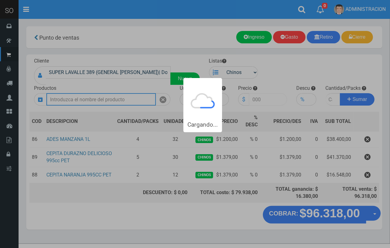
scroll to position [0, 0]
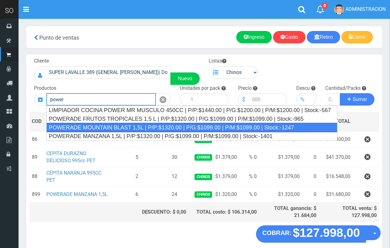
click at [261, 129] on div "POWERADE MOUNTAIN BLAST 1,5L | P/P:$1320.00 | P/G:$1099.00 | P/M:$1099.00 | Sto…" at bounding box center [191, 127] width 291 height 9
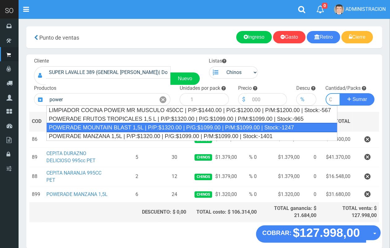
type input "POWERADE MOUNTAIN BLAST 1,5L | P/P:$1320.00 | P/G:$1099.00 | P/M:$1099.00 | Sto…"
type input "4"
type input "1320.00"
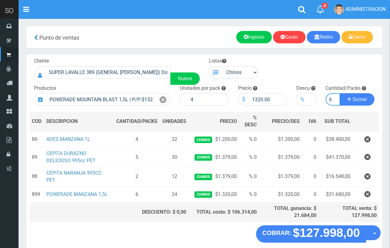
scroll to position [0, 1]
type input "6"
click at [340, 93] on button "Sumar" at bounding box center [357, 99] width 35 height 12
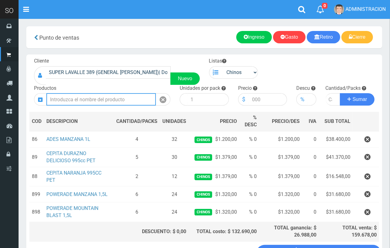
scroll to position [48, 0]
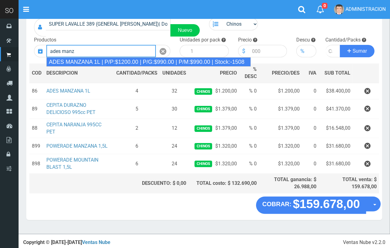
click at [82, 59] on div "ADES MANZANA 1L | P/P:$1200.00 | P/G:$990.00 | P/M:$990.00 | Stock:-1508" at bounding box center [148, 61] width 205 height 9
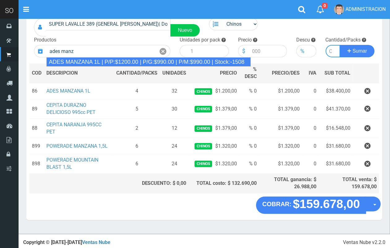
type input "ADES MANZANA 1L | P/P:$1200.00 | P/G:$990.00 | P/M:$990.00 | Stock:-1508"
type input "8"
type input "1200.00"
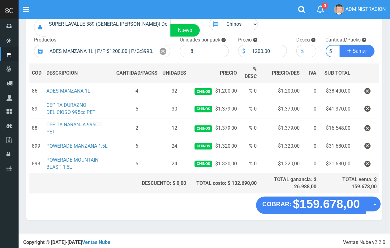
scroll to position [0, 1]
type input "5"
click at [340, 45] on button "Sumar" at bounding box center [357, 51] width 35 height 12
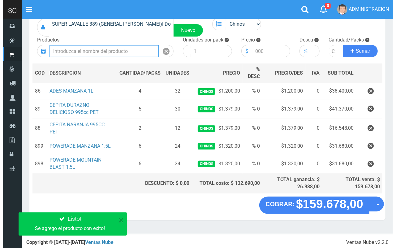
scroll to position [0, 0]
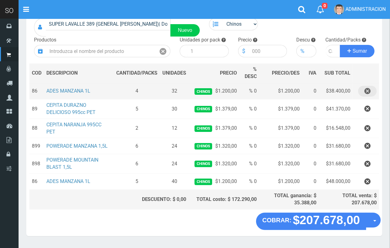
click at [369, 89] on icon "button" at bounding box center [368, 91] width 6 height 11
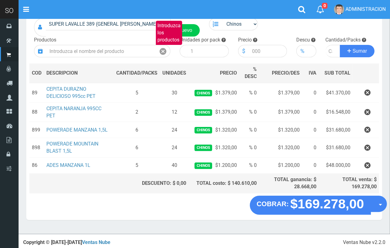
click at [380, 207] on button "Opciones" at bounding box center [379, 204] width 16 height 16
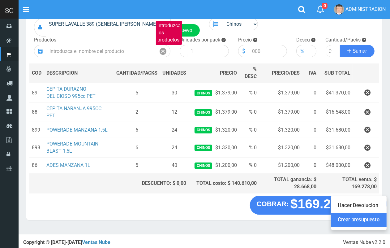
click at [375, 220] on link "Crear presupuesto" at bounding box center [359, 220] width 55 height 14
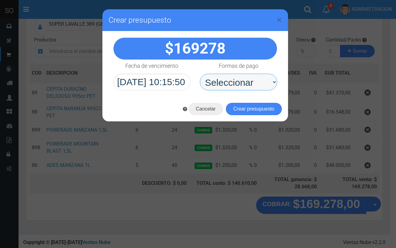
click at [256, 81] on select "Seleccionar Efectivo Tarjeta de Crédito Depósito Débito" at bounding box center [238, 82] width 77 height 17
select select "Efectivo"
click at [200, 74] on select "Seleccionar Efectivo Tarjeta de Crédito Depósito Débito" at bounding box center [238, 82] width 77 height 17
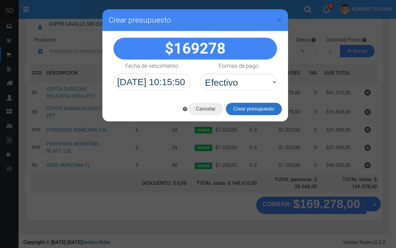
click at [252, 108] on button "Crear presupuesto" at bounding box center [254, 109] width 56 height 12
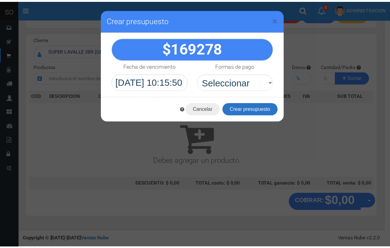
scroll to position [19, 0]
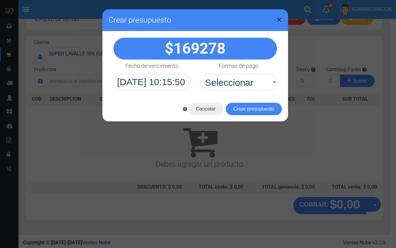
drag, startPoint x: 279, startPoint y: 21, endPoint x: 265, endPoint y: 2, distance: 23.2
click at [279, 20] on span "×" at bounding box center [279, 20] width 5 height 12
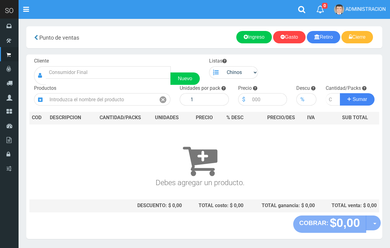
scroll to position [16, 0]
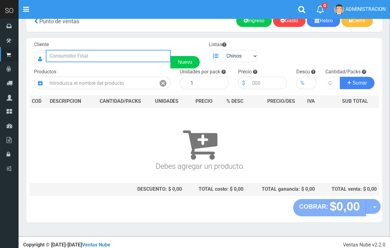
click at [115, 54] on input "text" at bounding box center [108, 56] width 125 height 12
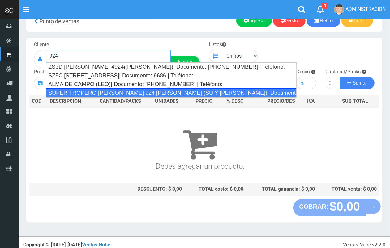
click at [154, 89] on div "SUPER TROPERO [PERSON_NAME] 924 [PERSON_NAME] (SU Y [PERSON_NAME])| Documento: …" at bounding box center [171, 92] width 251 height 9
type input "SUPER TROPERO [PERSON_NAME] 924 [PERSON_NAME] (SU Y [PERSON_NAME])| Documento: …"
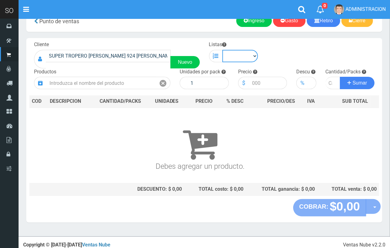
click at [246, 59] on select "Chinos . ." at bounding box center [241, 56] width 36 height 12
select select "1"
click at [223, 50] on select "Chinos . ." at bounding box center [241, 56] width 36 height 12
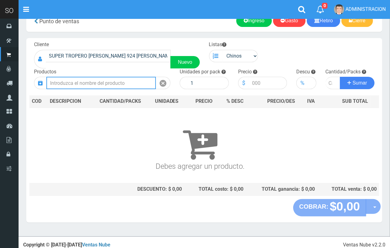
click at [135, 81] on input "text" at bounding box center [101, 83] width 110 height 12
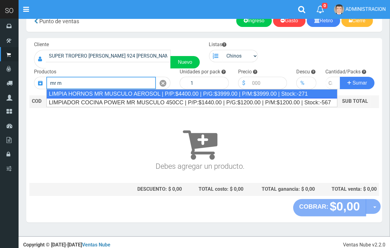
click at [124, 96] on div "LIMPIA HORNOS MR MUSCULO AEROSOL | P/P:$4400.00 | P/G:$3999.00 | P/M:$3999.00 |…" at bounding box center [191, 93] width 291 height 9
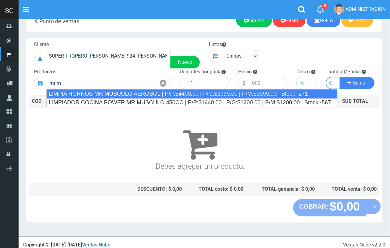
type input "LIMPIA HORNOS MR MUSCULO AEROSOL | P/P:$4400.00 | P/G:$3999.00 | P/M:$3999.00 |…"
type input "12"
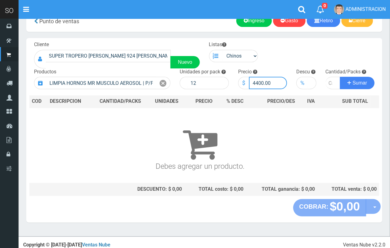
click at [258, 81] on input "4400.00" at bounding box center [268, 83] width 38 height 12
type input "4500.00"
click at [330, 85] on input "number" at bounding box center [333, 83] width 15 height 12
type input "1"
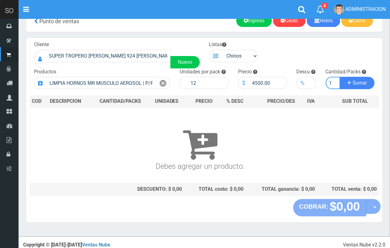
click at [340, 77] on button "Sumar" at bounding box center [357, 83] width 35 height 12
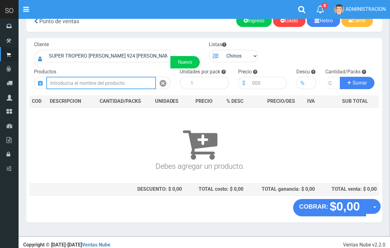
scroll to position [0, 0]
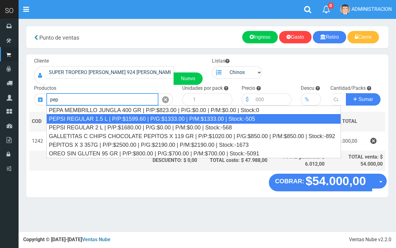
click at [155, 123] on div "PEPSI REGULAR 1.5 L | P/P:$1599.60 | P/G:$1333.00 | P/M:$1333.00 | Stock:-505" at bounding box center [193, 118] width 295 height 9
type input "PEPSI REGULAR 1.5 L | P/P:$1599.60 | P/G:$1333.00 | P/M:$1333.00 | Stock:-505"
type input "6"
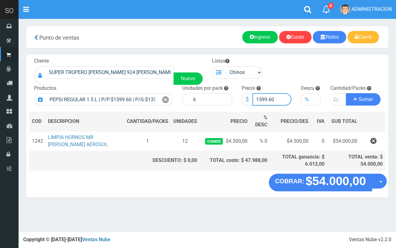
drag, startPoint x: 273, startPoint y: 98, endPoint x: 259, endPoint y: 98, distance: 14.2
click at [259, 98] on input "1599.60" at bounding box center [272, 99] width 39 height 12
type input "1600"
type input "1600.00"
click at [333, 99] on input "number" at bounding box center [339, 99] width 16 height 12
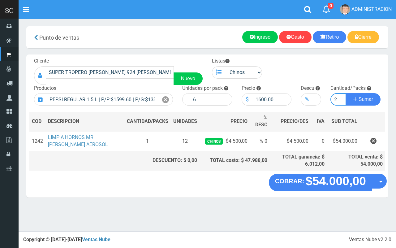
type input "2"
click at [346, 93] on button "Sumar" at bounding box center [363, 99] width 35 height 12
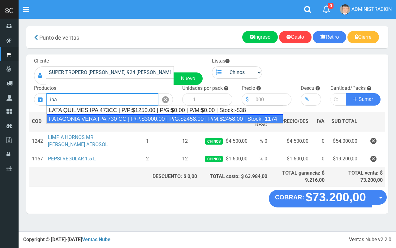
click at [126, 115] on div "PATAGONIA VERA IPA 730 CC | P/P:$3000.00 | P/G:$2458.00 | P/M:$2458.00 | Stock:…" at bounding box center [164, 118] width 237 height 9
type input "PATAGONIA VERA IPA 730 CC | P/P:$3000.00 | P/G:$2458.00 | P/M:$2458.00 | Stock:…"
type input "6"
type input "3000.00"
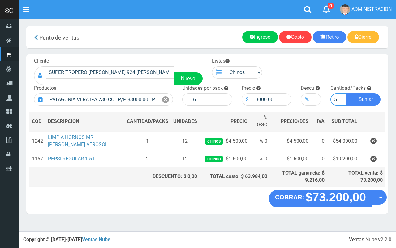
type input "5"
click at [346, 93] on button "Sumar" at bounding box center [363, 99] width 35 height 12
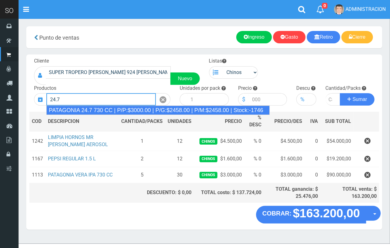
click at [159, 109] on div "PATAGONIA 24.7 730 CC | P/P:$3000.00 | P/G:$2458.00 | P/M:$2458.00 | Stock:-1746" at bounding box center [158, 110] width 224 height 9
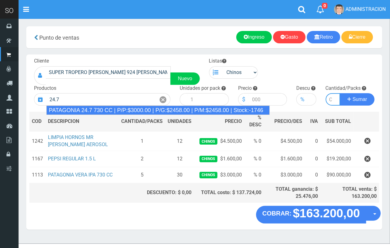
type input "PATAGONIA 24.7 730 CC | P/P:$3000.00 | P/G:$2458.00 | P/M:$2458.00 | Stock:-1746"
type input "6"
type input "3000.00"
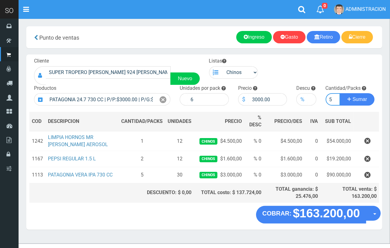
scroll to position [0, 1]
type input "5"
click at [340, 93] on button "Sumar" at bounding box center [357, 99] width 35 height 12
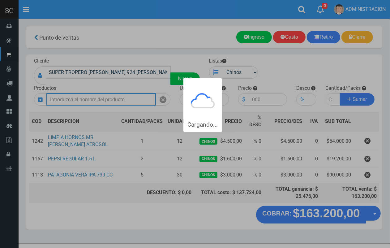
scroll to position [0, 0]
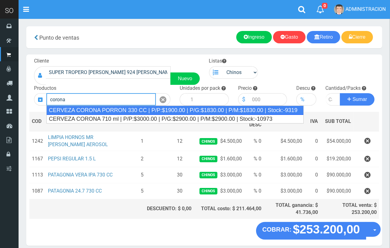
click at [139, 111] on div "CERVEZA CORONA PORRON 330 CC | P/P:$1900.00 | P/G:$1830.00 | P/M:$1830.00 | Sto…" at bounding box center [175, 110] width 258 height 9
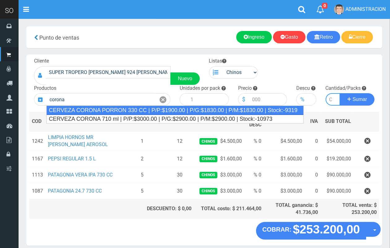
type input "CERVEZA CORONA PORRON 330 CC | P/P:$1900.00 | P/G:$1830.00 | P/M:$1830.00 | Sto…"
type input "24"
type input "1900.00"
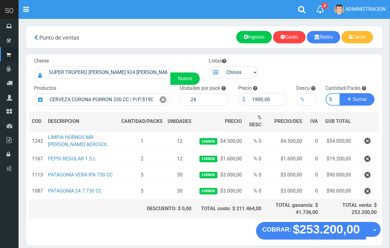
scroll to position [0, 1]
type input "5"
click at [340, 93] on button "Sumar" at bounding box center [357, 99] width 35 height 12
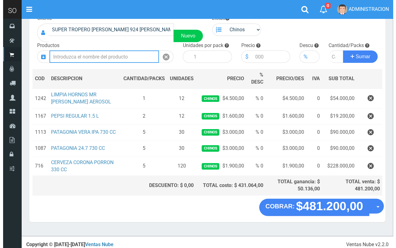
scroll to position [48, 0]
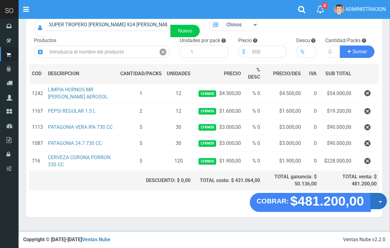
click at [380, 202] on button "Opciones" at bounding box center [379, 201] width 16 height 16
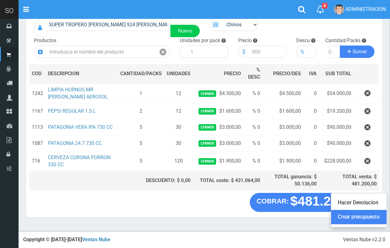
click at [378, 216] on link "Crear presupuesto" at bounding box center [359, 217] width 55 height 14
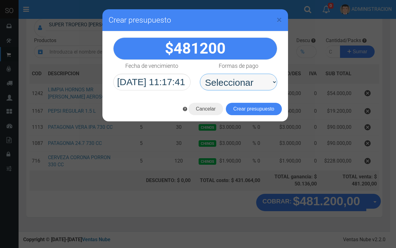
drag, startPoint x: 268, startPoint y: 81, endPoint x: 267, endPoint y: 87, distance: 6.8
click at [268, 81] on select "Seleccionar Efectivo Tarjeta de Crédito Depósito Débito" at bounding box center [238, 82] width 77 height 17
click at [200, 74] on select "Seleccionar Efectivo Tarjeta de Crédito Depósito Débito" at bounding box center [238, 82] width 77 height 17
click at [263, 89] on select "Seleccionar Efectivo Tarjeta de Crédito Depósito Débito" at bounding box center [238, 82] width 77 height 17
select select "Efectivo"
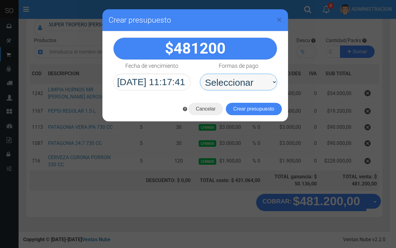
click at [200, 74] on select "Seleccionar Efectivo Tarjeta de Crédito Depósito Débito" at bounding box center [238, 82] width 77 height 17
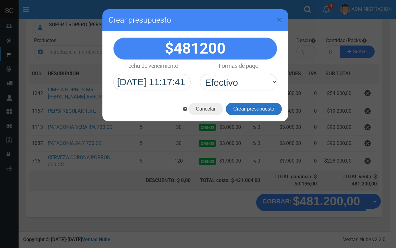
click at [260, 107] on button "Crear presupuesto" at bounding box center [254, 109] width 56 height 12
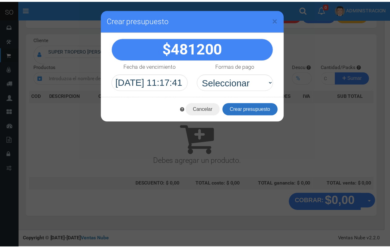
scroll to position [19, 0]
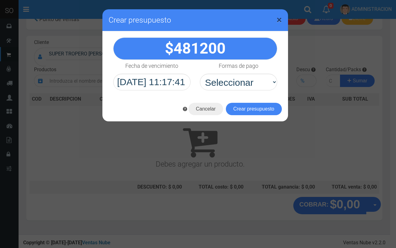
drag, startPoint x: 279, startPoint y: 18, endPoint x: 271, endPoint y: 17, distance: 7.5
click at [277, 18] on span "×" at bounding box center [279, 20] width 5 height 12
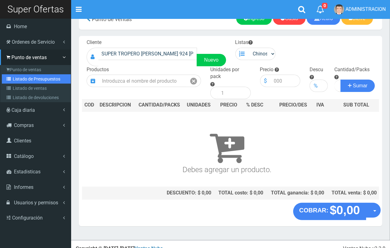
click at [19, 80] on link "Listado de Presupuestos" at bounding box center [36, 78] width 69 height 9
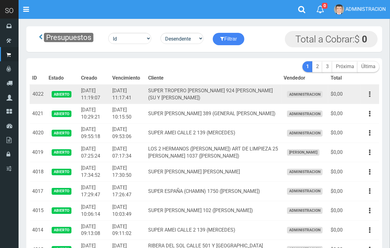
click at [372, 94] on button "button" at bounding box center [370, 94] width 14 height 11
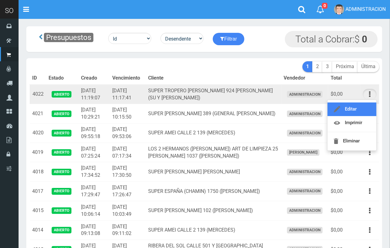
click at [367, 106] on link "Editar" at bounding box center [352, 109] width 49 height 14
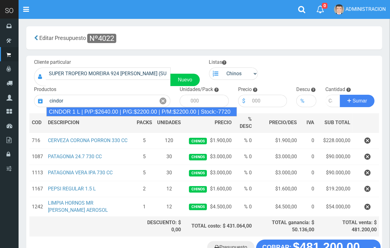
click at [150, 108] on div "CINDOR 1 L | P/P:$2640.00 | P/G:$2200.00 | P/M:$2200.00 | Stock:-7720" at bounding box center [141, 111] width 191 height 9
type input "CINDOR 1 L | P/P:$2640.00 | P/G:$2200.00 | P/M:$2200.00 | Stock:-7720"
type input "12"
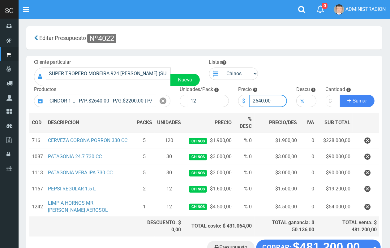
drag, startPoint x: 270, startPoint y: 101, endPoint x: 256, endPoint y: 100, distance: 14.0
click at [256, 100] on input "2640.00" at bounding box center [268, 101] width 38 height 12
type input "2700"
type input "2700.00"
click at [328, 98] on input "number" at bounding box center [333, 101] width 15 height 12
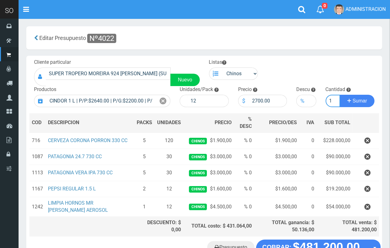
scroll to position [0, 1]
type input "1"
click at [340, 95] on button "Sumar" at bounding box center [357, 101] width 35 height 12
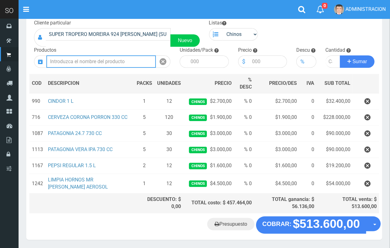
scroll to position [0, 0]
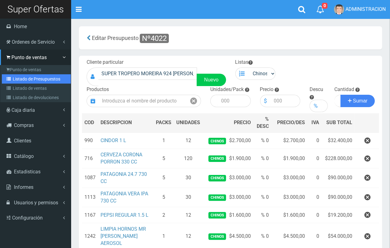
click at [28, 80] on link "Listado de Presupuestos" at bounding box center [36, 78] width 69 height 9
